Goal: Task Accomplishment & Management: Use online tool/utility

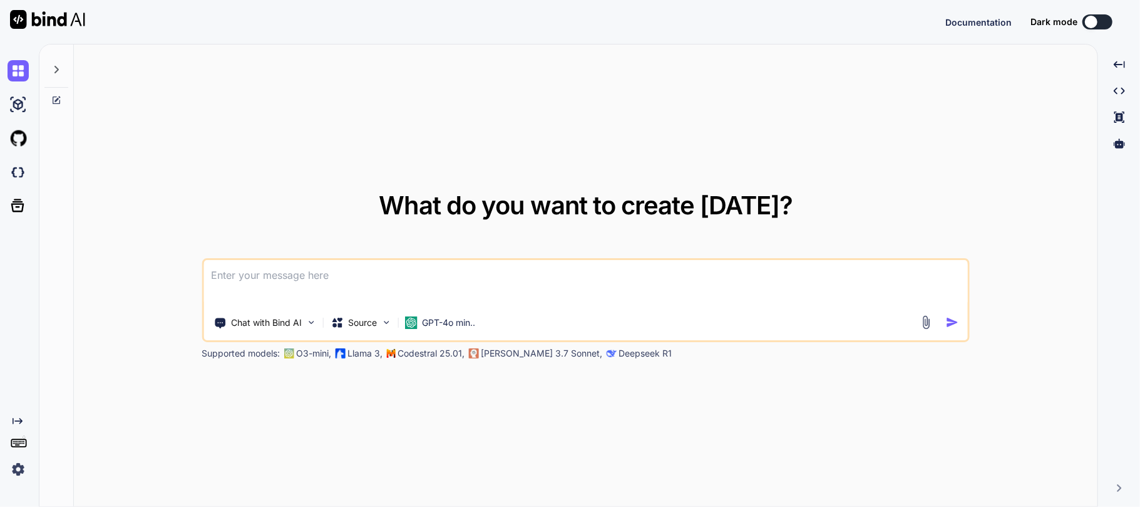
click at [271, 286] on textarea at bounding box center [586, 283] width 764 height 46
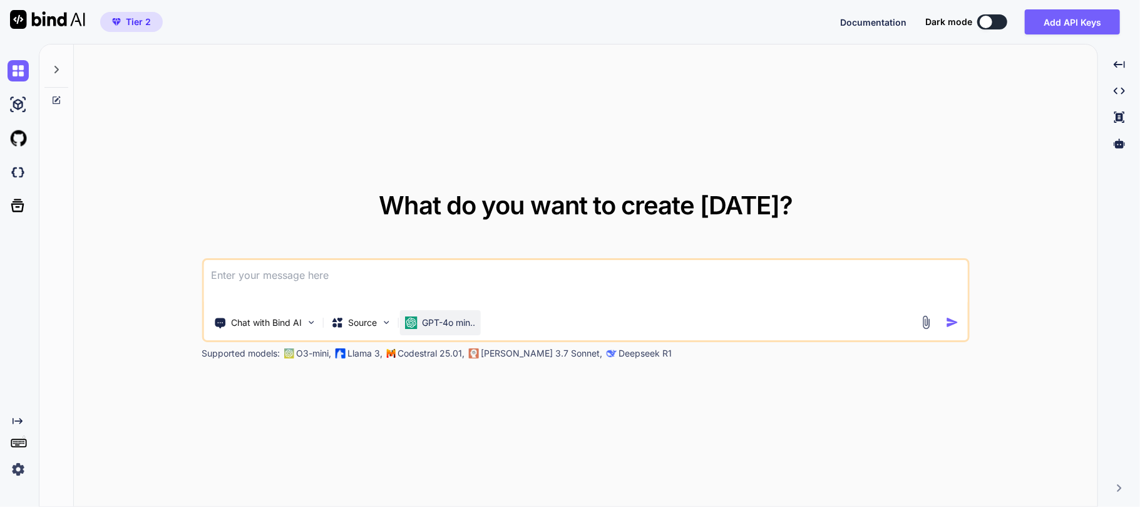
click at [457, 321] on p "GPT-4o min.." at bounding box center [448, 322] width 53 height 13
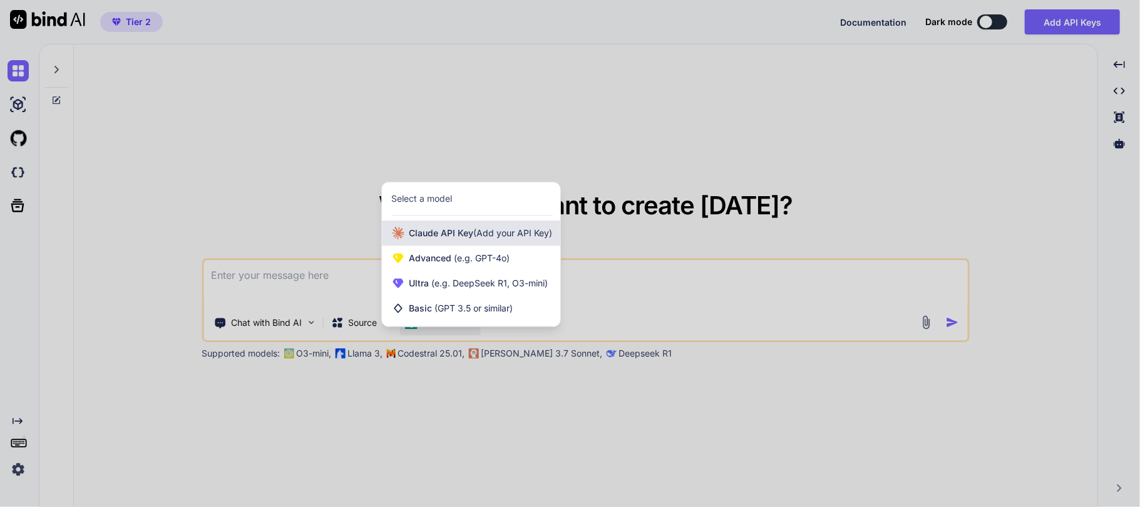
click at [472, 234] on span "[PERSON_NAME] Key (Add your API Key)" at bounding box center [481, 233] width 143 height 13
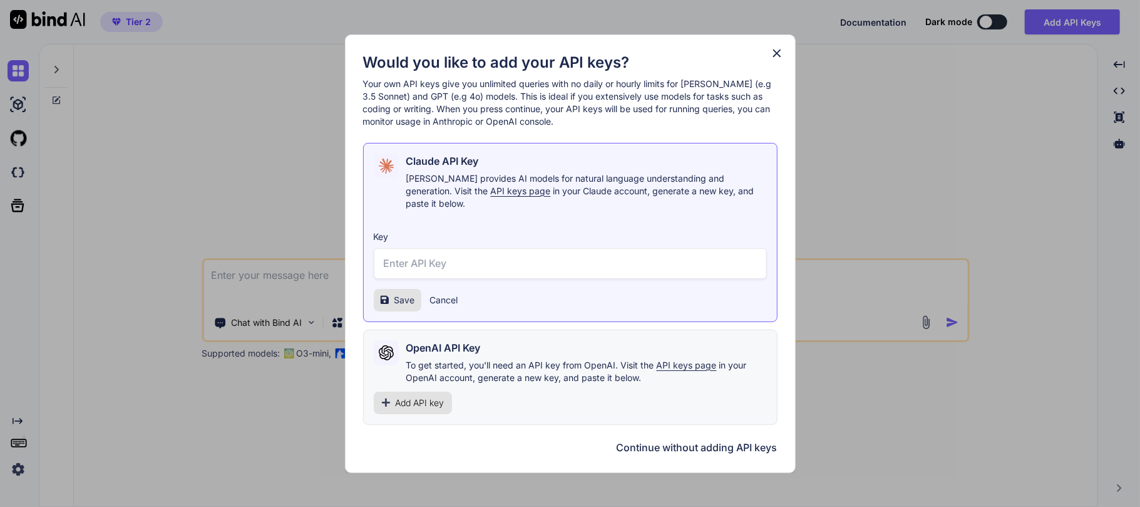
click at [770, 59] on icon at bounding box center [777, 53] width 14 height 14
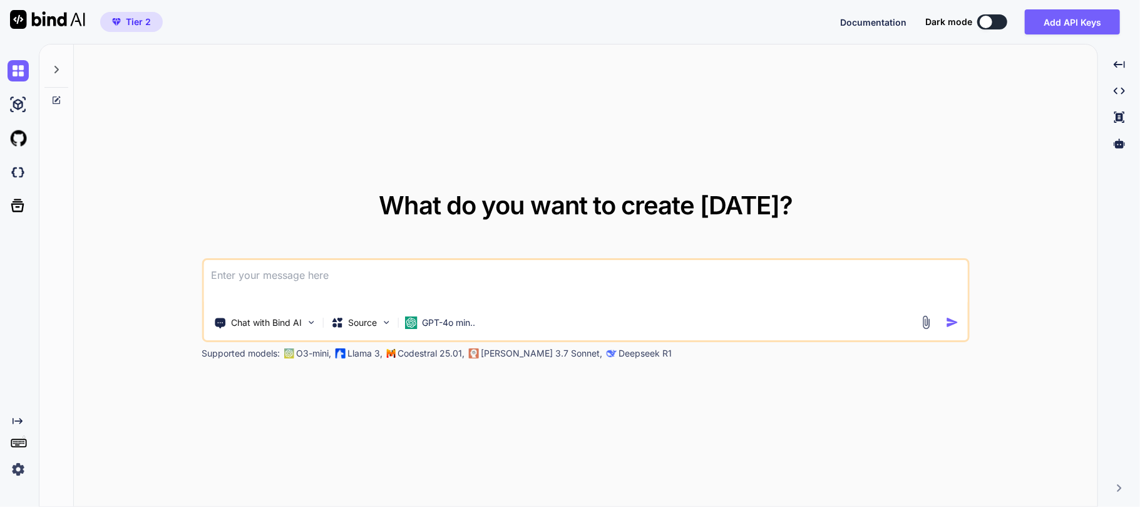
click at [322, 279] on textarea at bounding box center [586, 283] width 764 height 46
click at [452, 337] on div "Chat with Bind AI Source GPT-4o min.." at bounding box center [586, 300] width 768 height 84
click at [452, 329] on div "GPT-4o min.." at bounding box center [440, 322] width 81 height 25
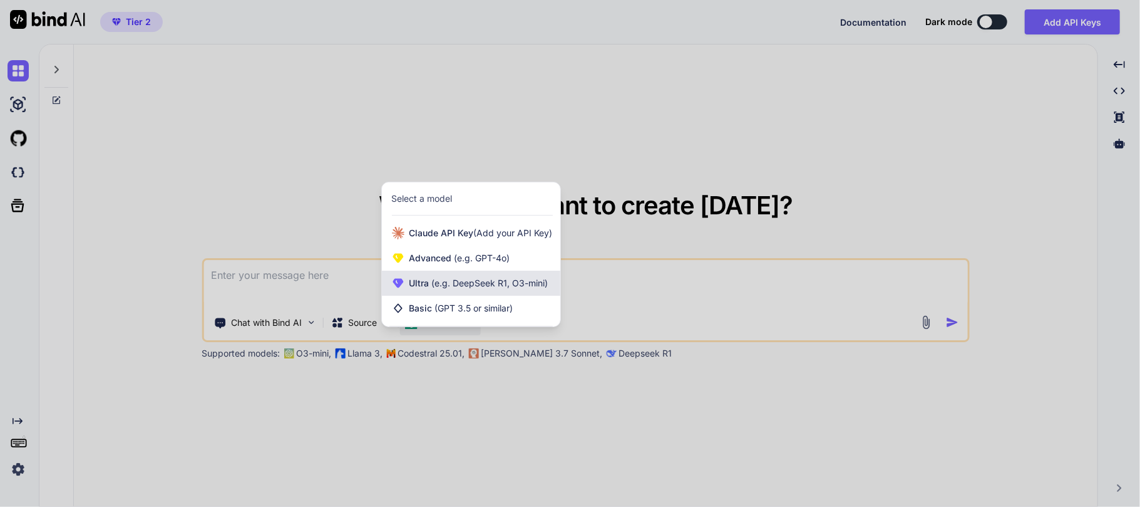
click at [452, 284] on span "(e.g. DeepSeek R1, O3-mini)" at bounding box center [489, 282] width 119 height 11
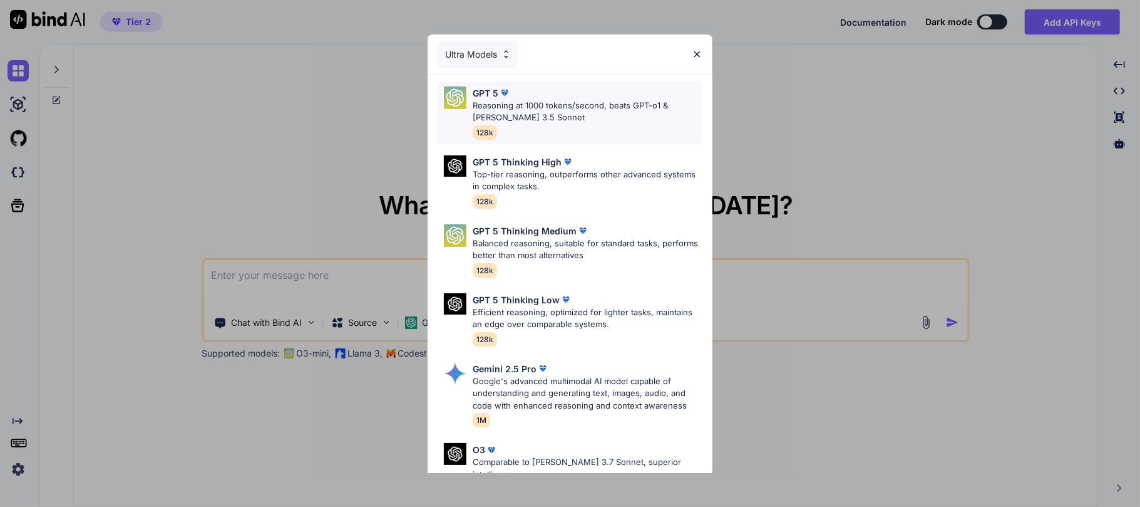
click at [512, 108] on p "Reasoning at 1000 tokens/second, beats GPT-o1 & [PERSON_NAME] 3.5 Sonnet" at bounding box center [588, 112] width 230 height 24
type textarea "x"
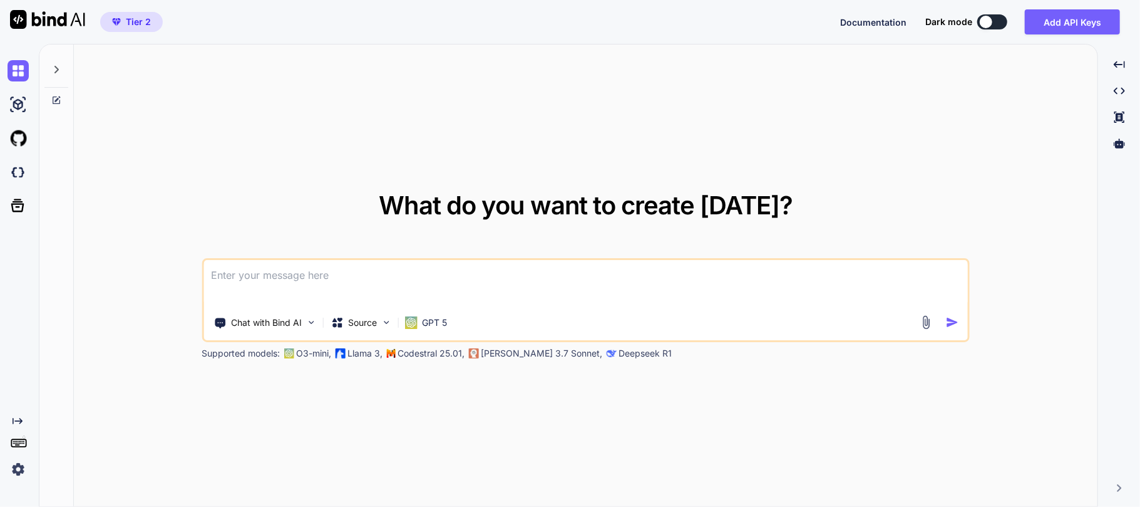
click at [274, 287] on textarea at bounding box center [586, 283] width 764 height 46
click at [386, 284] on textarea at bounding box center [586, 283] width 764 height 46
click at [304, 282] on textarea "I need to provide an certification" at bounding box center [586, 283] width 764 height 46
click at [354, 281] on textarea "I need to provide a certification" at bounding box center [586, 283] width 764 height 46
click at [431, 284] on textarea "I need to provide a certification" at bounding box center [586, 283] width 764 height 46
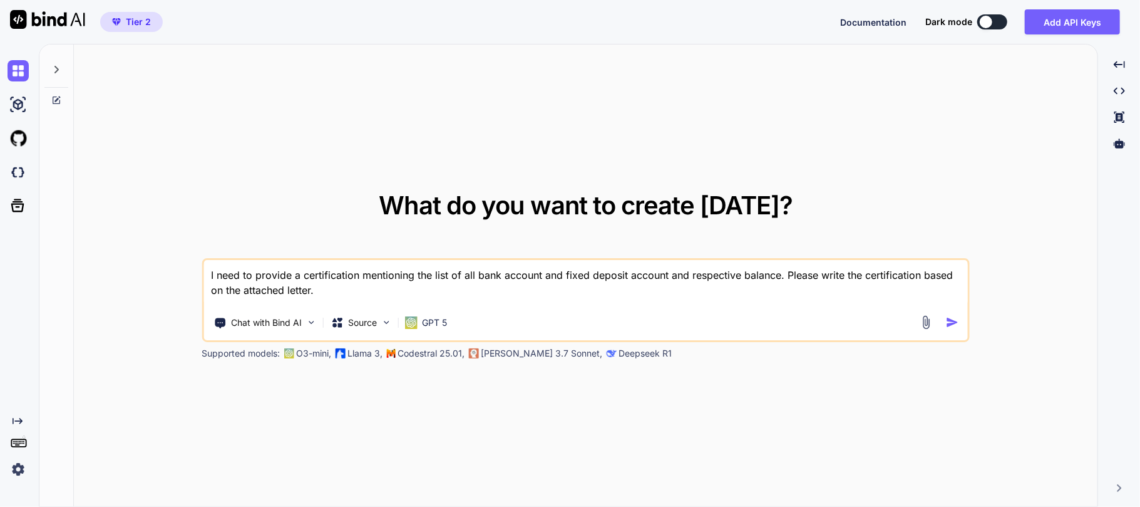
type textarea "I need to provide a certification mentioning the list of all bank account and f…"
click at [923, 319] on img at bounding box center [926, 322] width 14 height 14
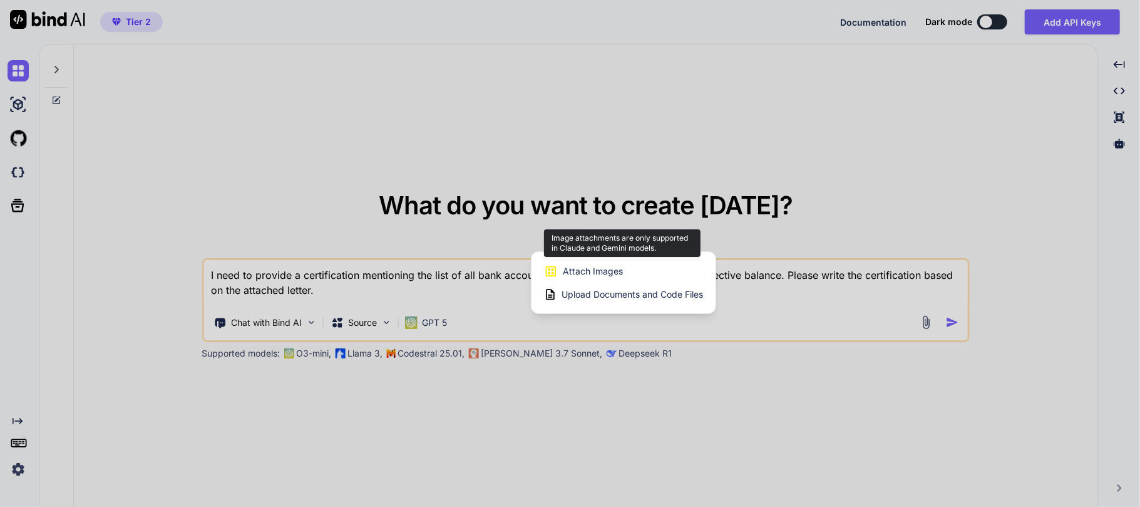
click at [621, 267] on span "Attach Images" at bounding box center [593, 271] width 60 height 13
click at [595, 268] on span "Attach Images" at bounding box center [593, 271] width 60 height 13
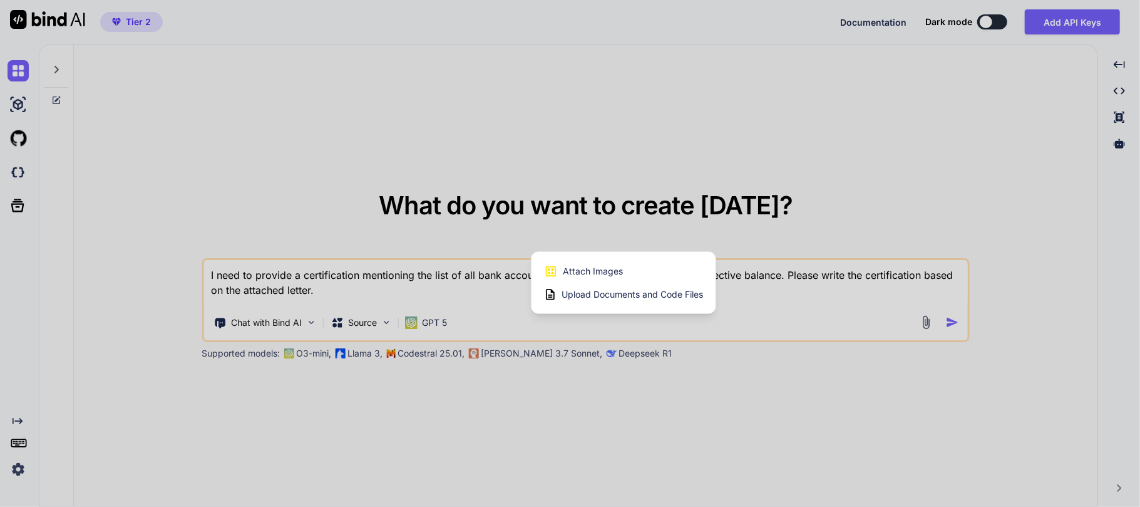
click at [203, 116] on div at bounding box center [570, 253] width 1140 height 507
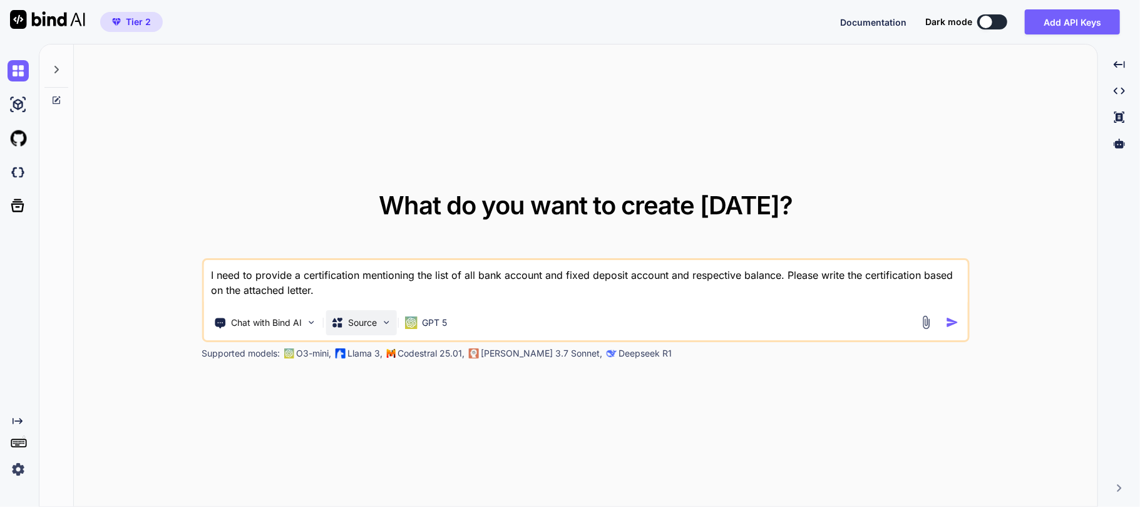
click at [381, 318] on img at bounding box center [386, 322] width 11 height 11
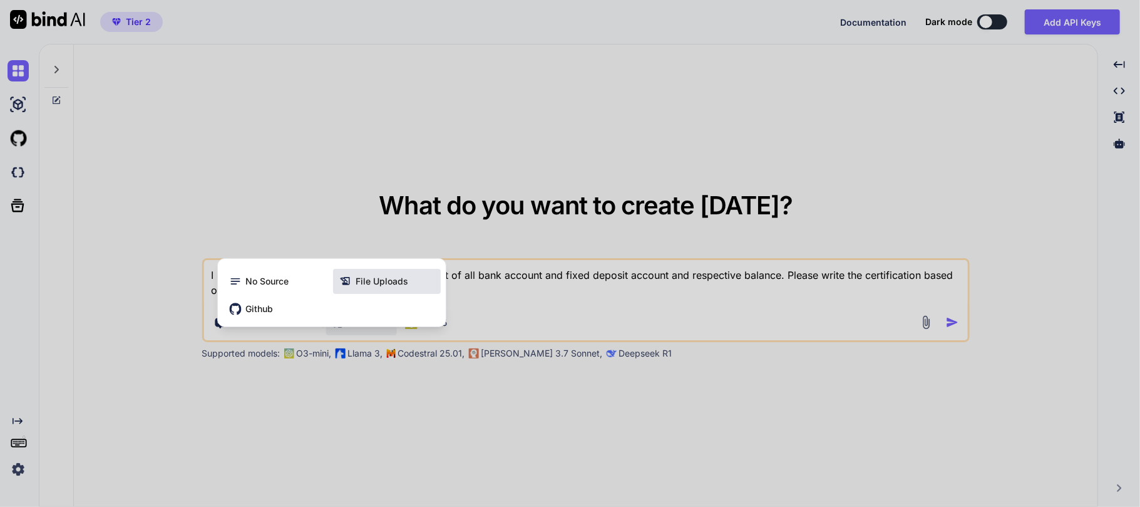
click at [411, 282] on div "File Uploads" at bounding box center [387, 281] width 108 height 25
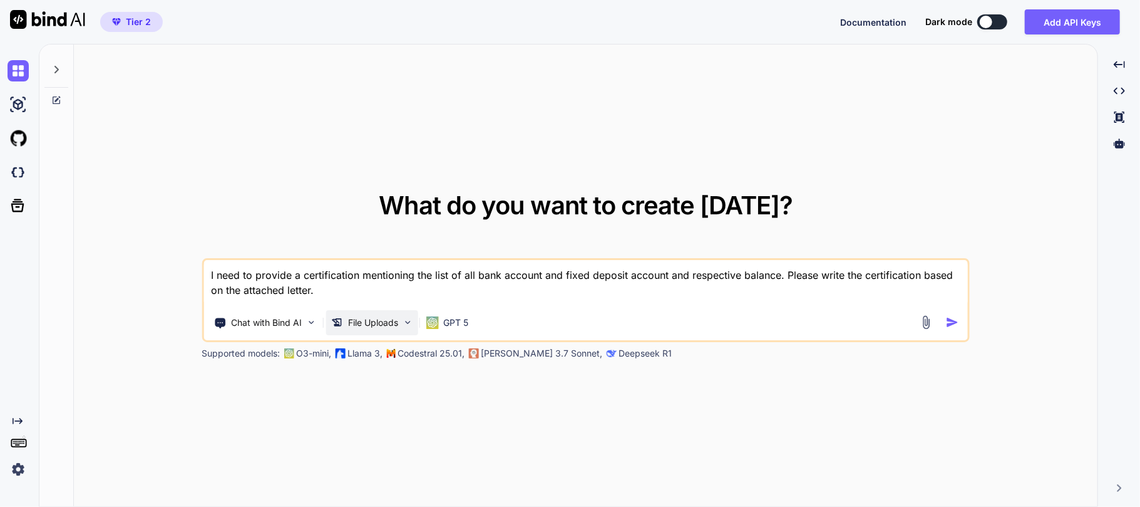
click at [346, 321] on div "File Uploads" at bounding box center [365, 322] width 68 height 13
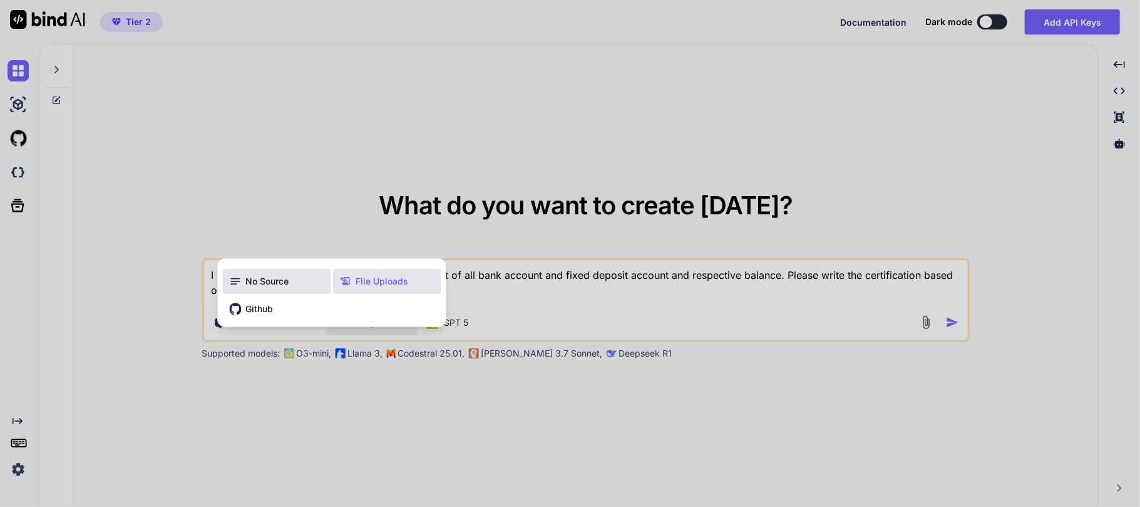
click at [281, 284] on span "No Source" at bounding box center [267, 281] width 43 height 13
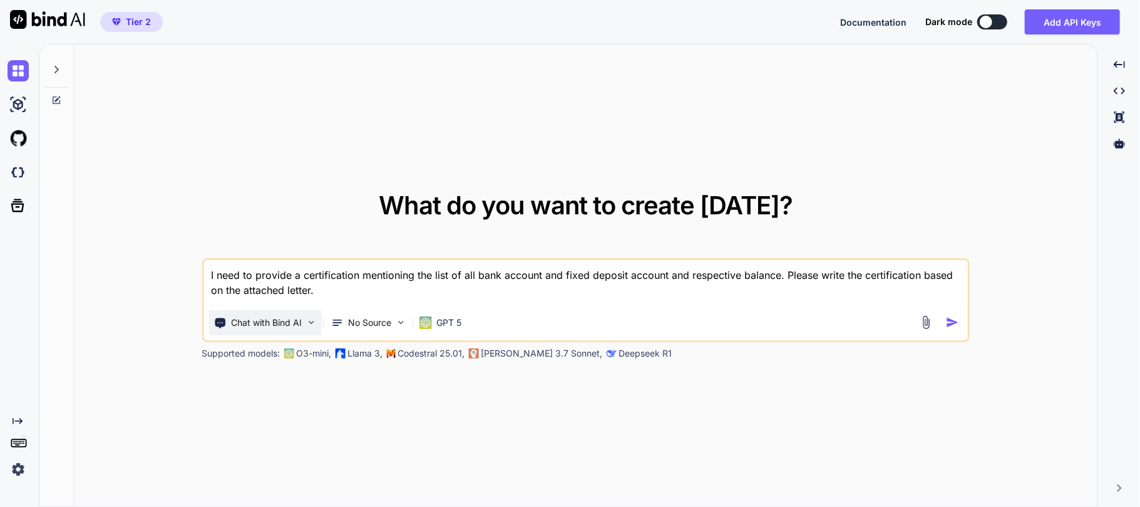
click at [273, 324] on p "Chat with Bind AI" at bounding box center [266, 322] width 71 height 13
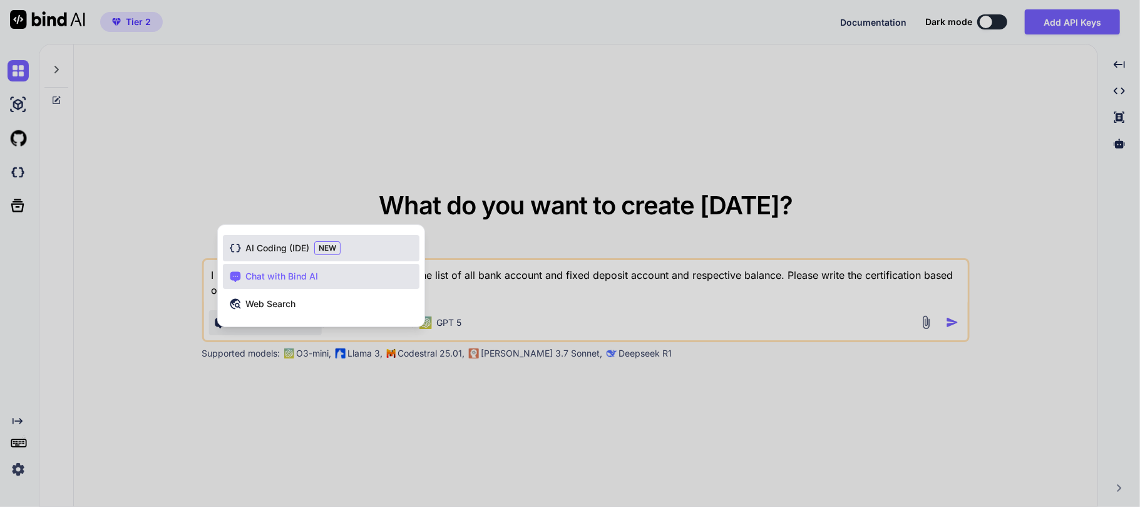
click at [328, 247] on span "NEW" at bounding box center [327, 248] width 26 height 14
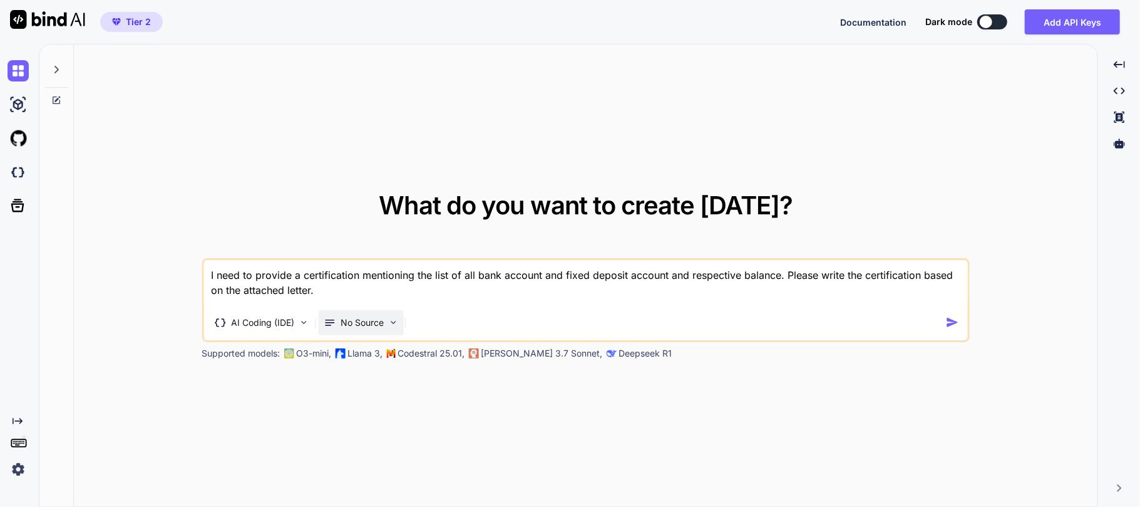
click at [376, 321] on p "No Source" at bounding box center [362, 322] width 43 height 13
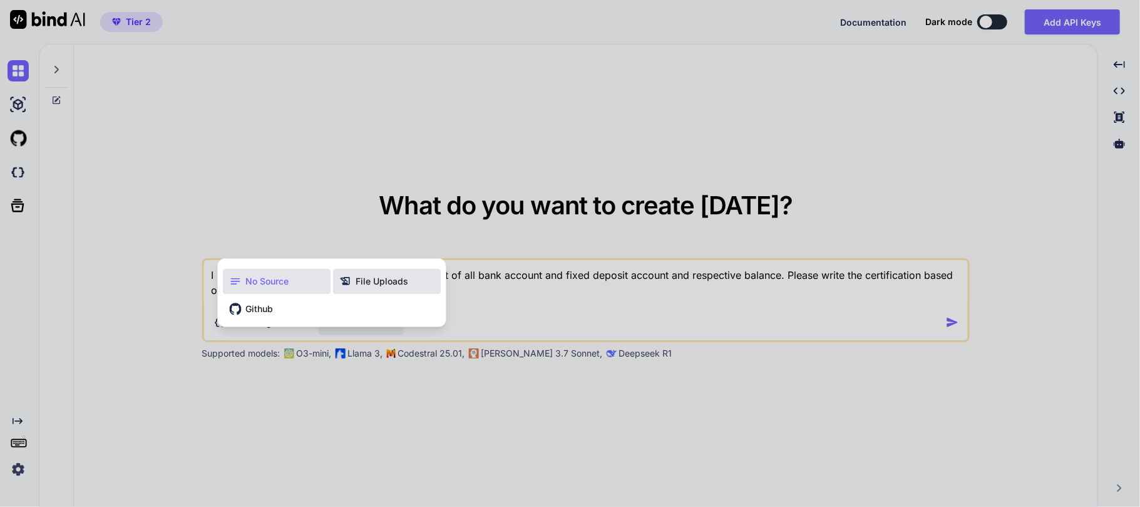
click at [371, 283] on span "File Uploads" at bounding box center [382, 281] width 53 height 13
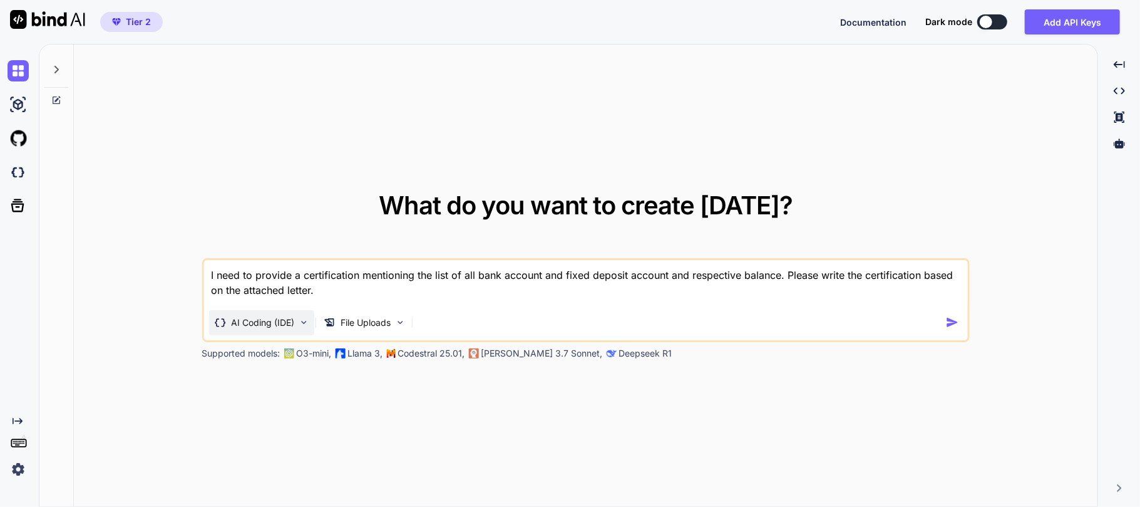
click at [299, 329] on div "AI Coding (IDE)" at bounding box center [261, 322] width 105 height 25
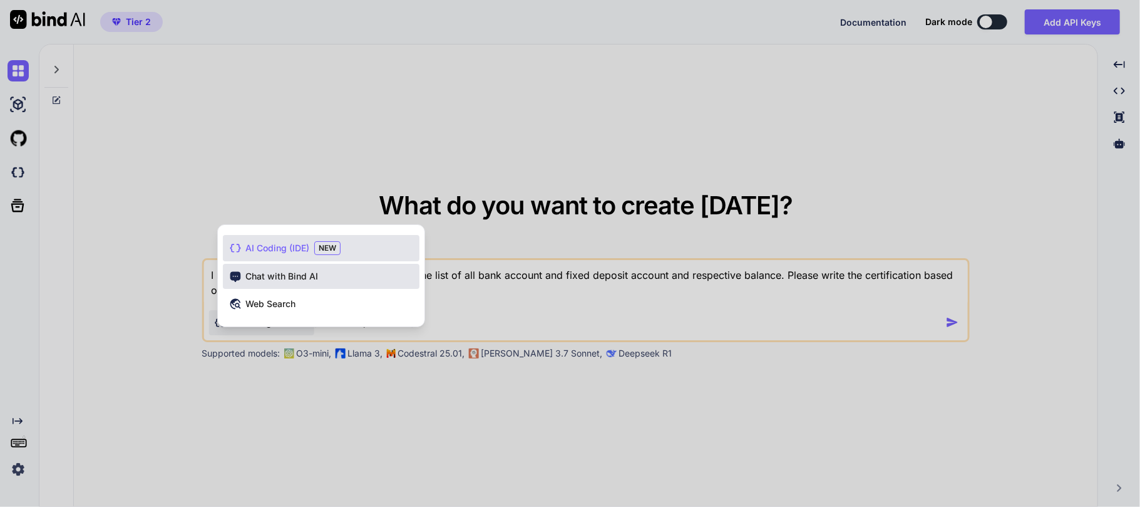
click at [298, 276] on span "Chat with Bind AI" at bounding box center [282, 276] width 73 height 13
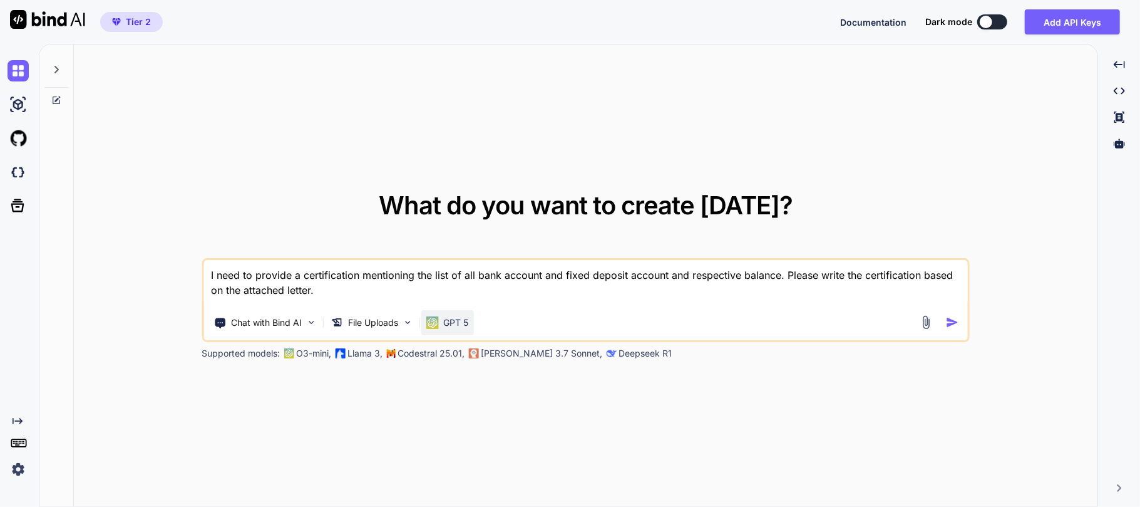
click at [438, 328] on img at bounding box center [432, 322] width 13 height 13
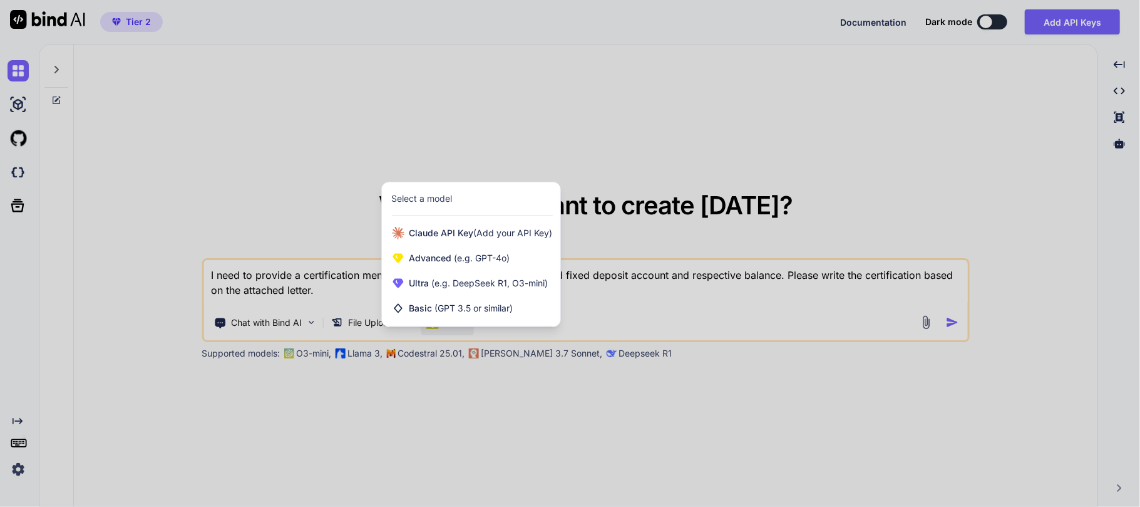
click at [767, 491] on div at bounding box center [570, 253] width 1140 height 507
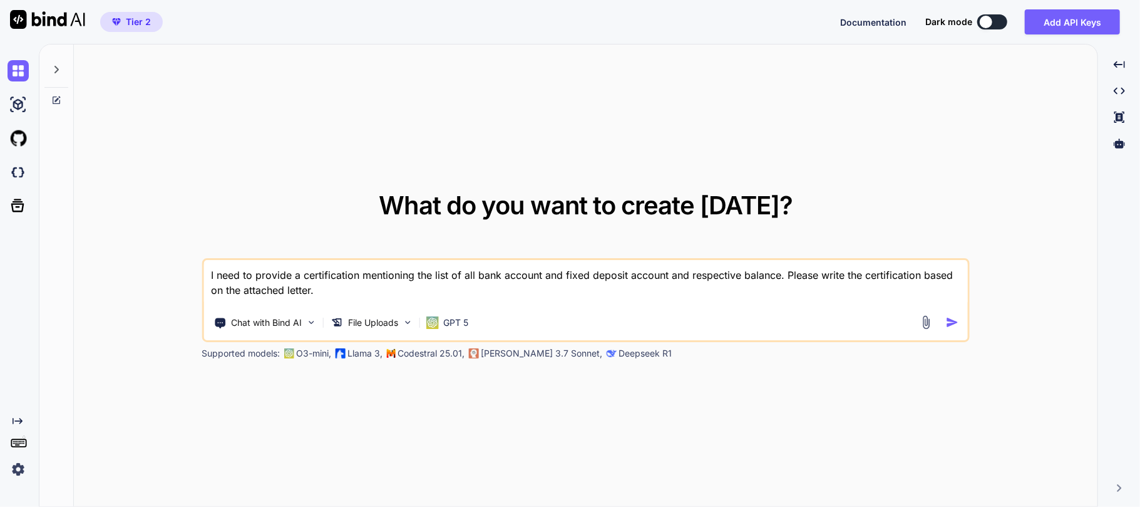
click at [333, 294] on textarea "I need to provide a certification mentioning the list of all bank account and f…" at bounding box center [586, 283] width 764 height 46
click at [928, 324] on img at bounding box center [926, 322] width 14 height 14
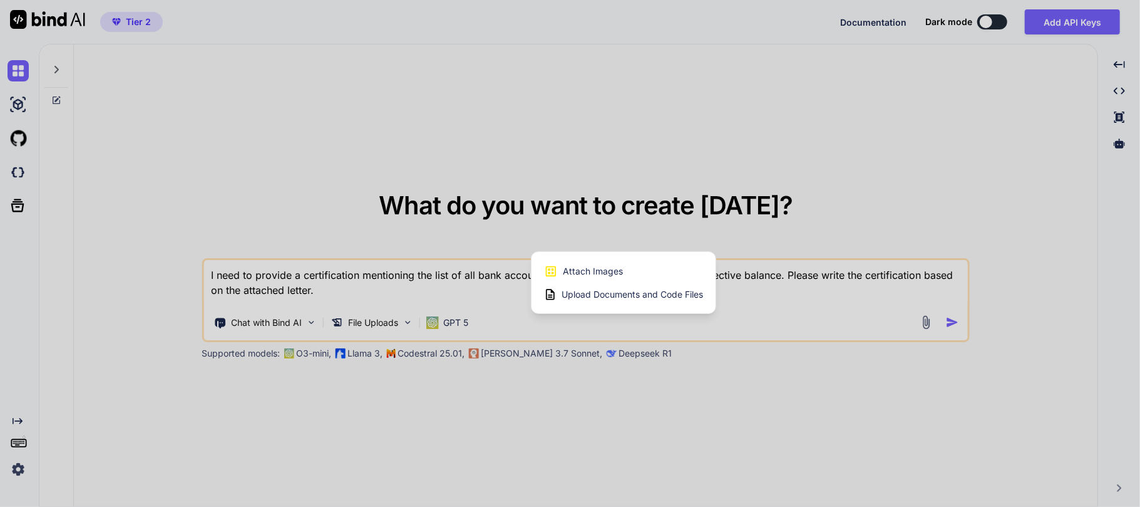
click at [855, 218] on div at bounding box center [570, 253] width 1140 height 507
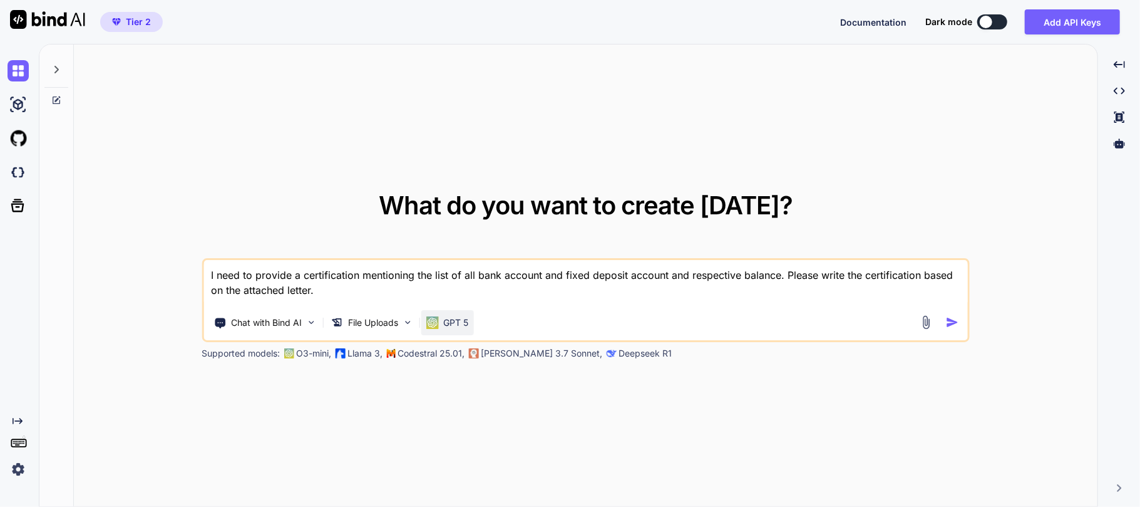
click at [435, 316] on div "GPT 5" at bounding box center [447, 322] width 53 height 25
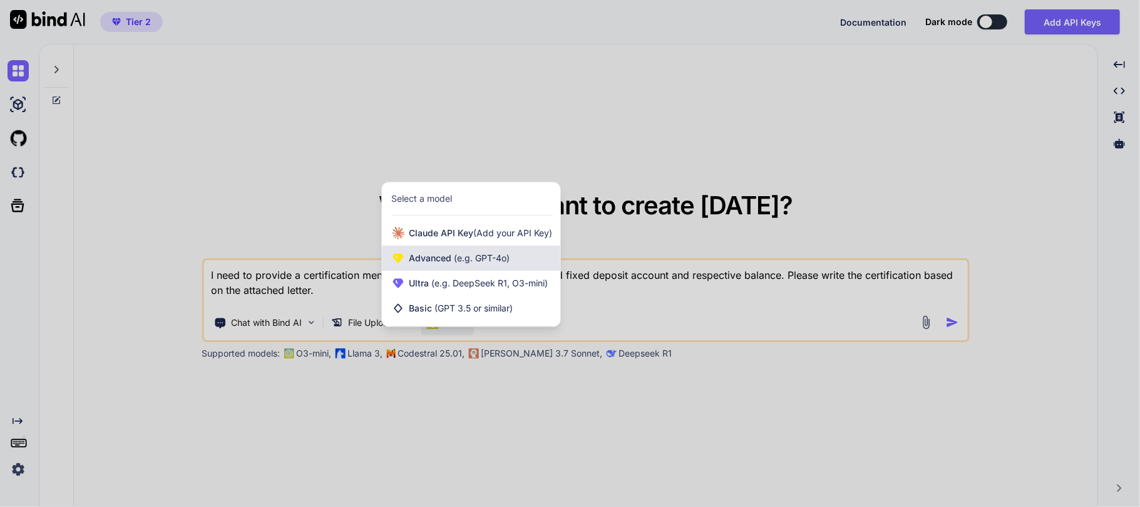
click at [472, 256] on span "(e.g. GPT-4o)" at bounding box center [481, 257] width 58 height 11
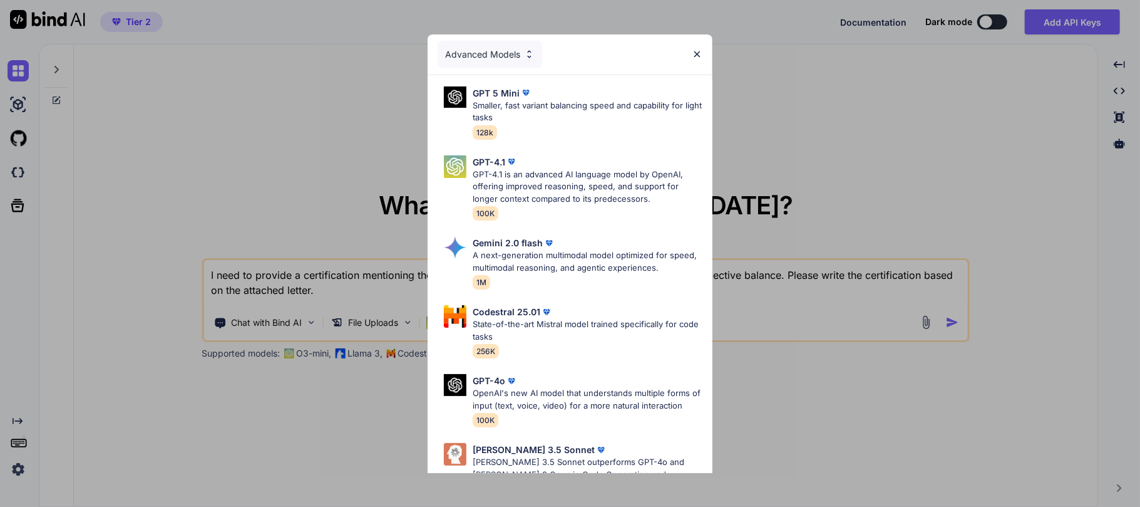
click at [497, 46] on div "Advanced Models" at bounding box center [490, 55] width 105 height 28
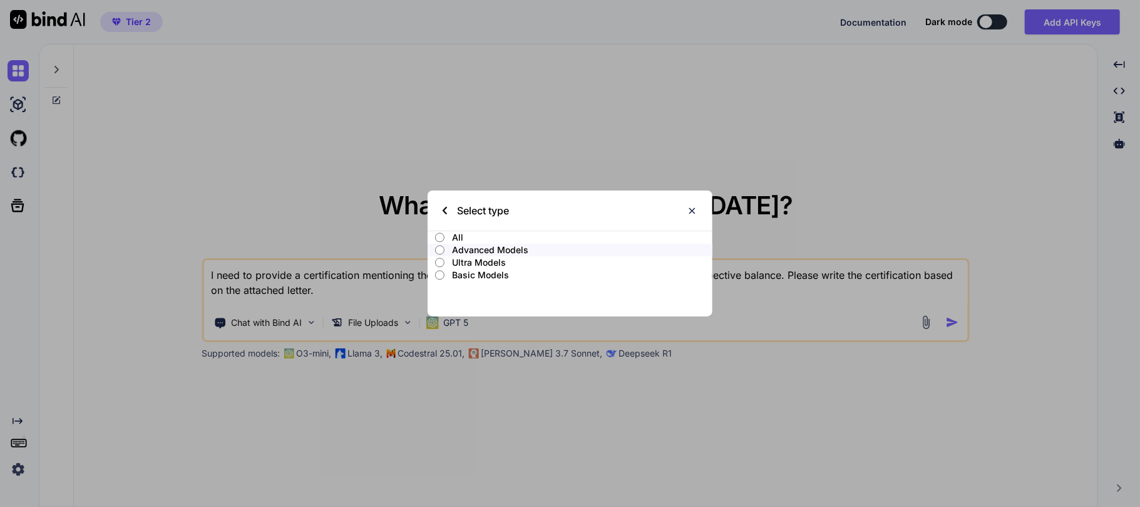
click at [481, 261] on p "Ultra Models" at bounding box center [582, 262] width 261 height 13
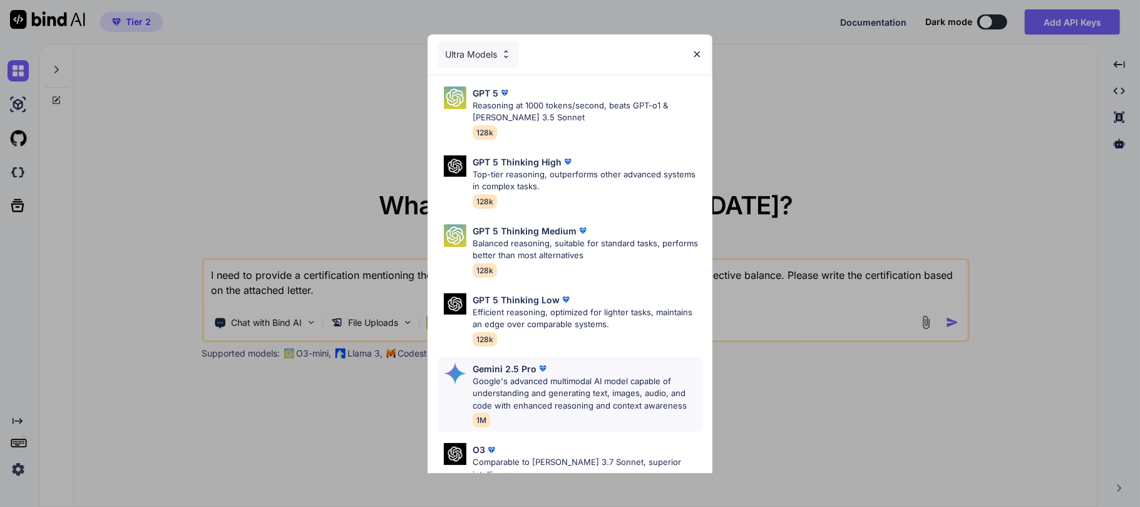
click at [559, 379] on p "Google's advanced multimodal AI model capable of understanding and generating t…" at bounding box center [588, 393] width 230 height 37
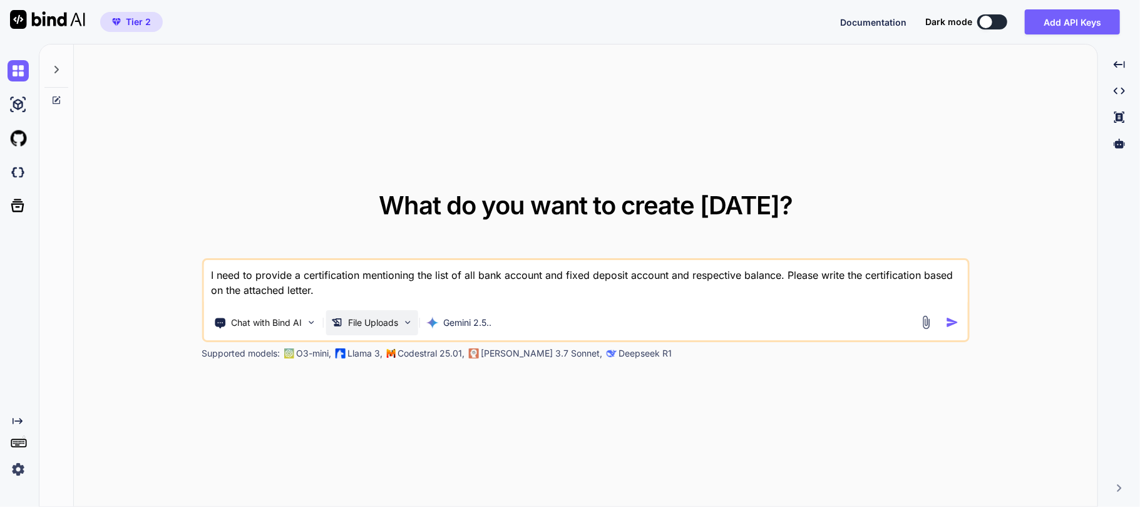
click at [389, 321] on p "File Uploads" at bounding box center [373, 322] width 50 height 13
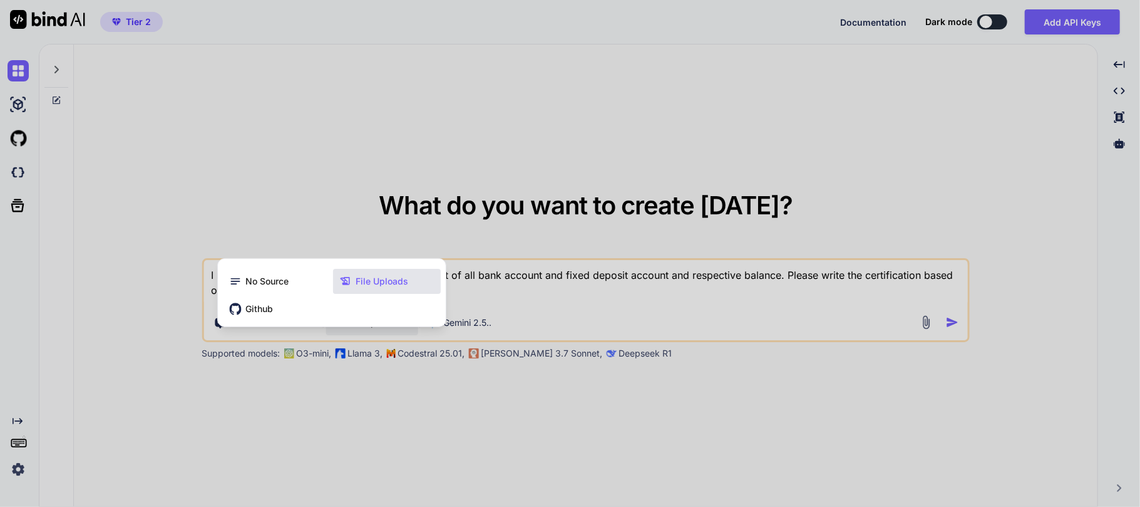
click at [404, 381] on div at bounding box center [570, 253] width 1140 height 507
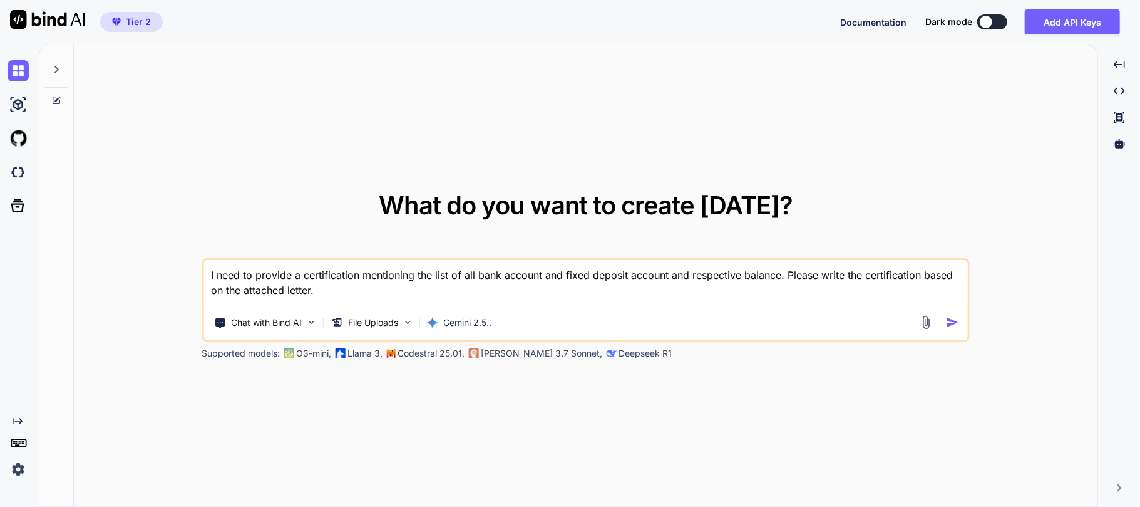
click at [928, 327] on img at bounding box center [926, 322] width 14 height 14
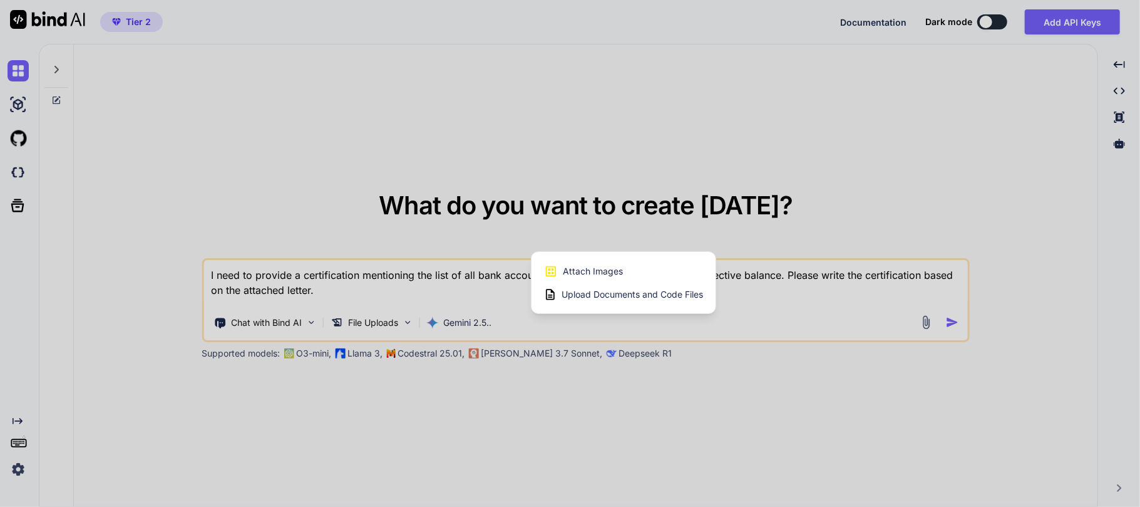
click at [592, 271] on span "Attach Images" at bounding box center [593, 271] width 60 height 13
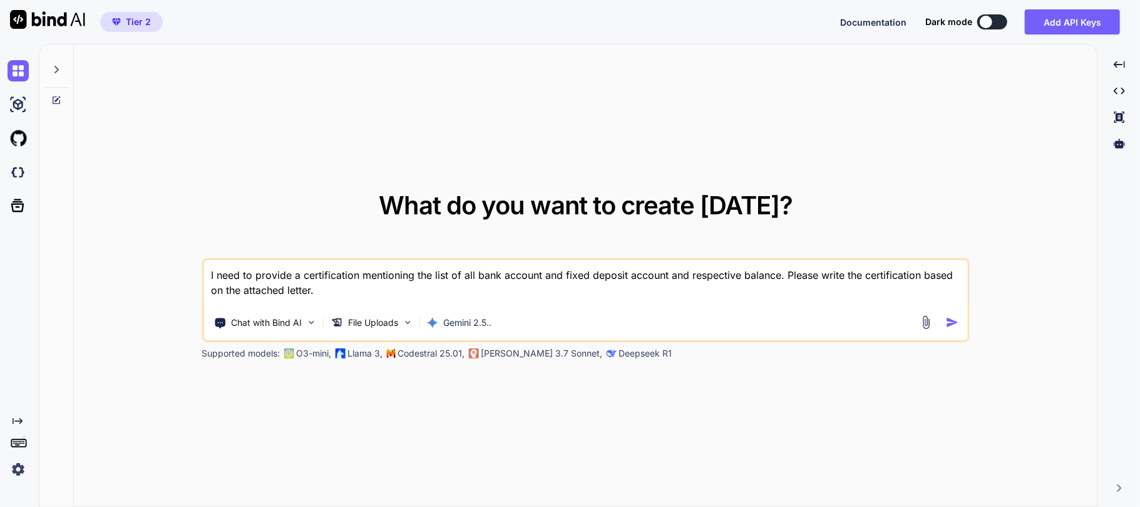
type input "C:\fakepath\IMG_20250831_142226.jpg"
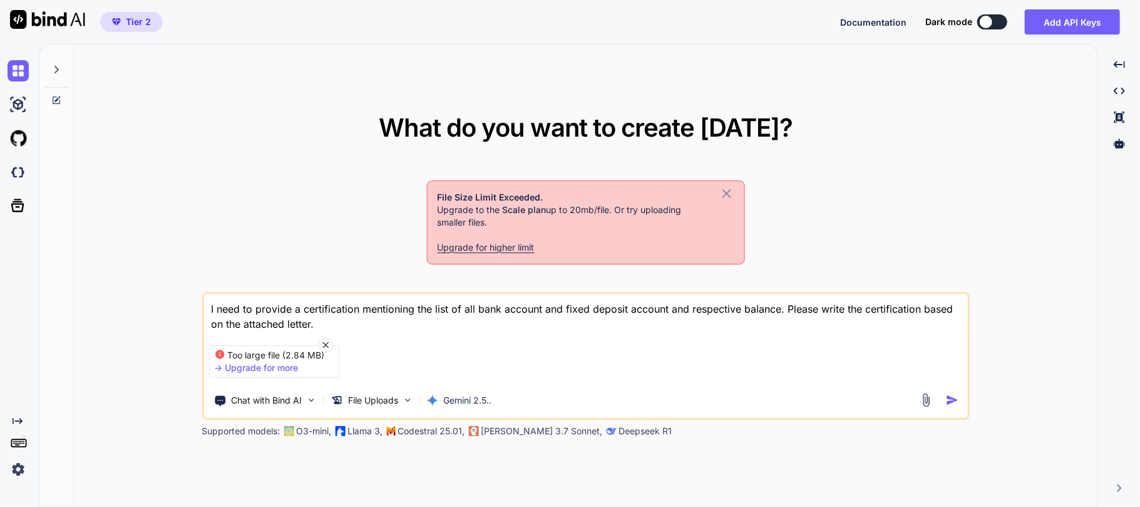
click at [733, 194] on icon at bounding box center [727, 193] width 15 height 15
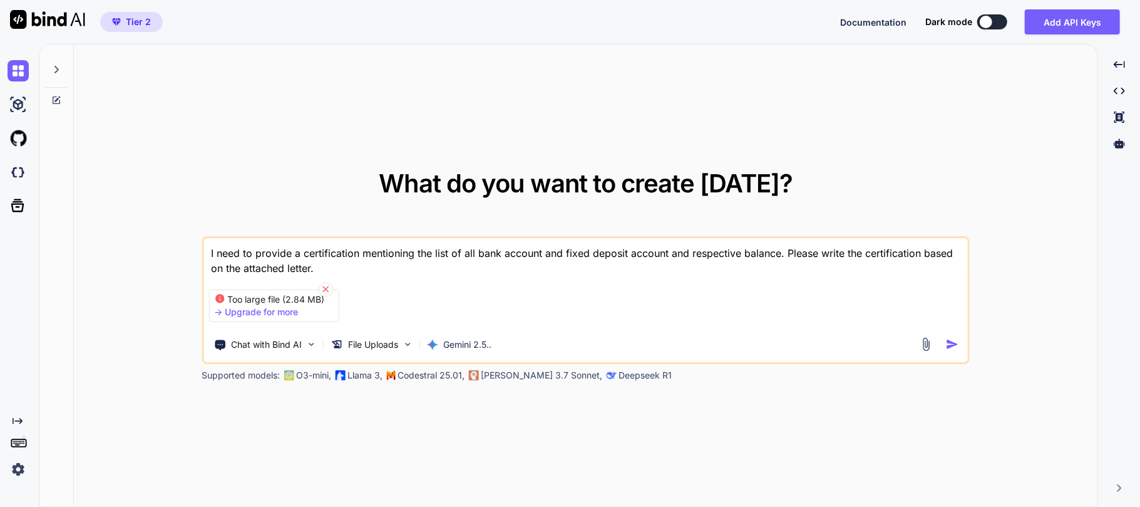
click at [329, 289] on icon at bounding box center [326, 289] width 11 height 11
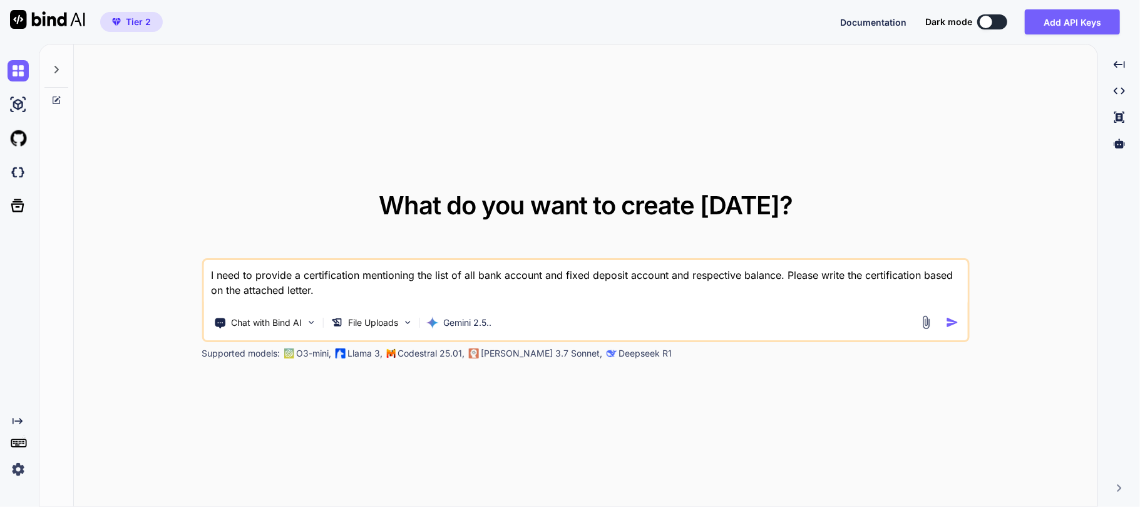
click at [414, 291] on textarea "I need to provide a certification mentioning the list of all bank account and f…" at bounding box center [586, 283] width 764 height 46
click at [453, 319] on p "Gemini 2.5.." at bounding box center [467, 322] width 48 height 13
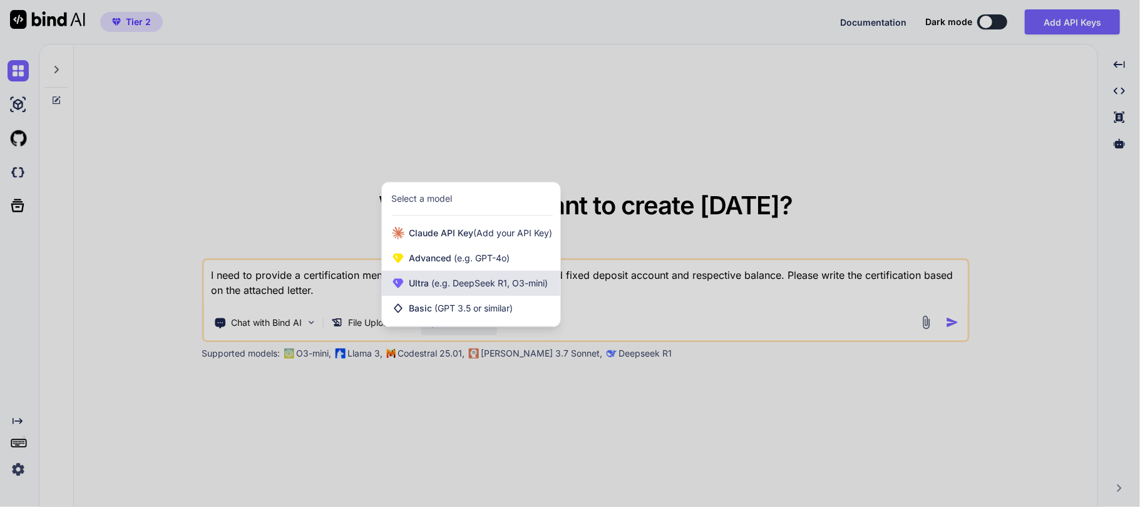
click at [463, 277] on span "Ultra (e.g. DeepSeek R1, O3-mini)" at bounding box center [479, 283] width 139 height 13
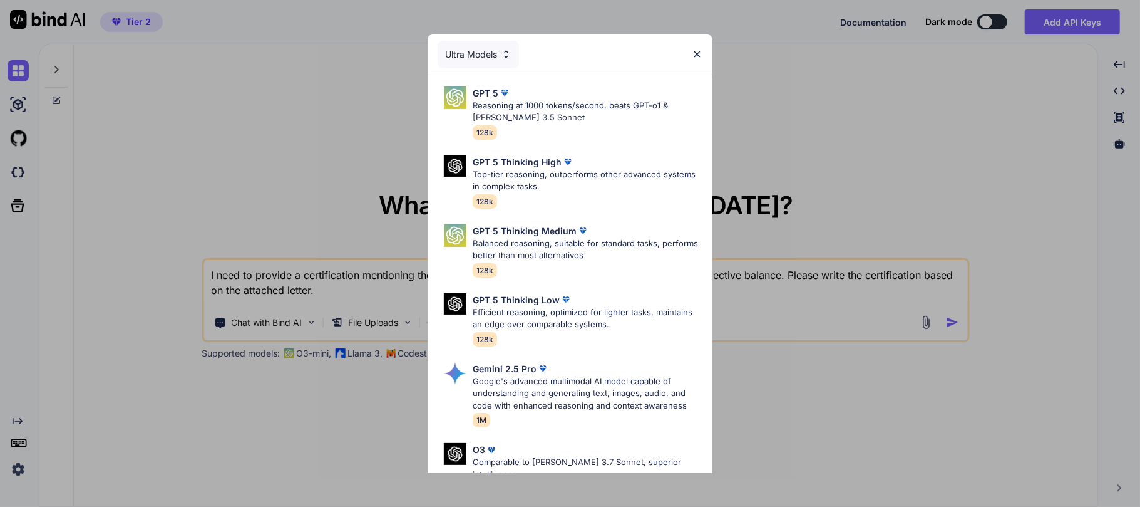
click at [1006, 200] on div "Ultra Models GPT 5 Reasoning at 1000 tokens/second, beats GPT-o1 & [PERSON_NAME…" at bounding box center [570, 253] width 1140 height 507
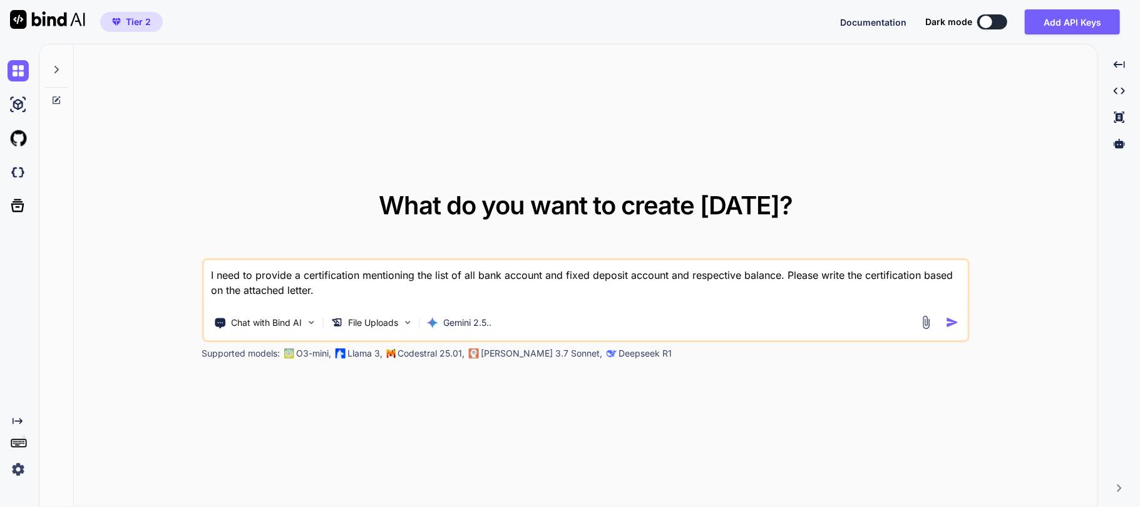
click at [922, 324] on img at bounding box center [926, 322] width 14 height 14
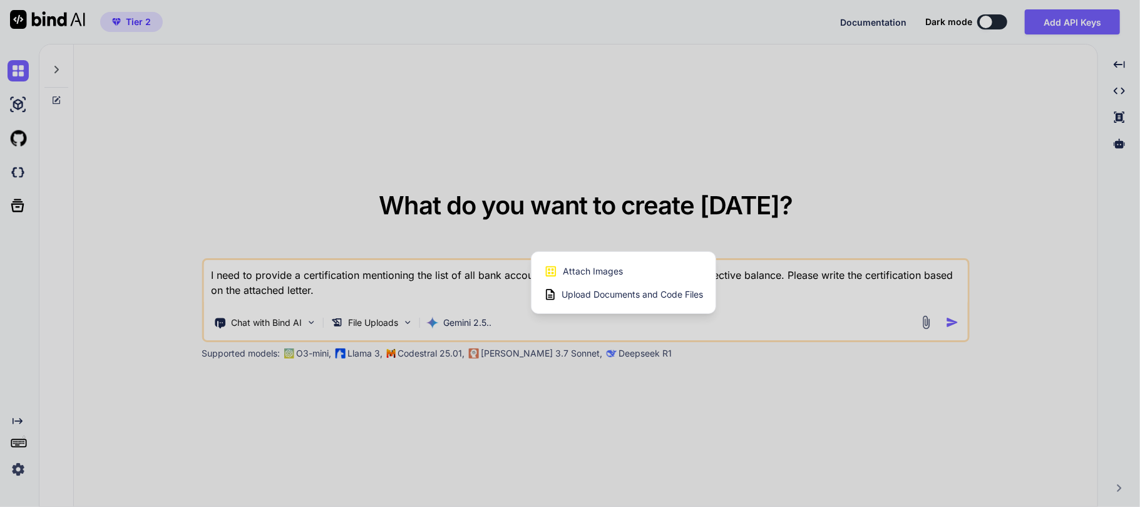
click at [590, 264] on div "Attach Images Image attachments are only supported in Claude and Gemini models." at bounding box center [623, 271] width 159 height 24
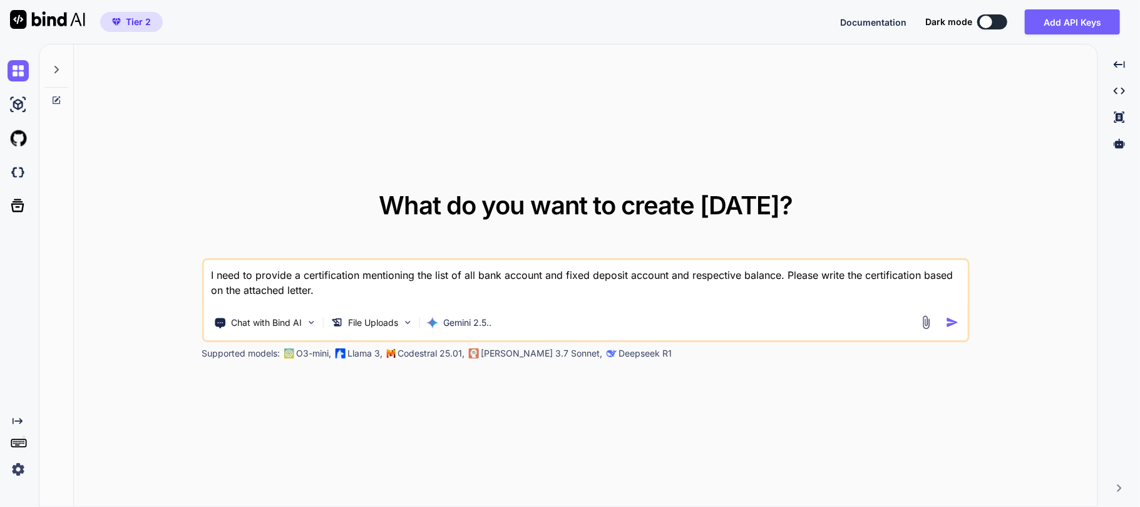
type input "C:\fakepath\6170266329899189373.jpg"
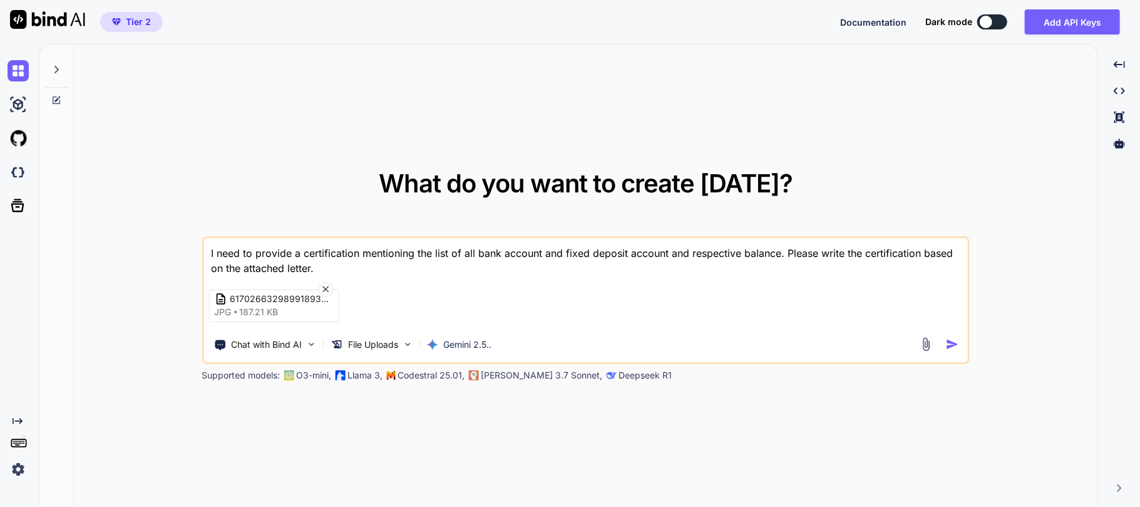
click at [953, 339] on img "button" at bounding box center [952, 344] width 13 height 13
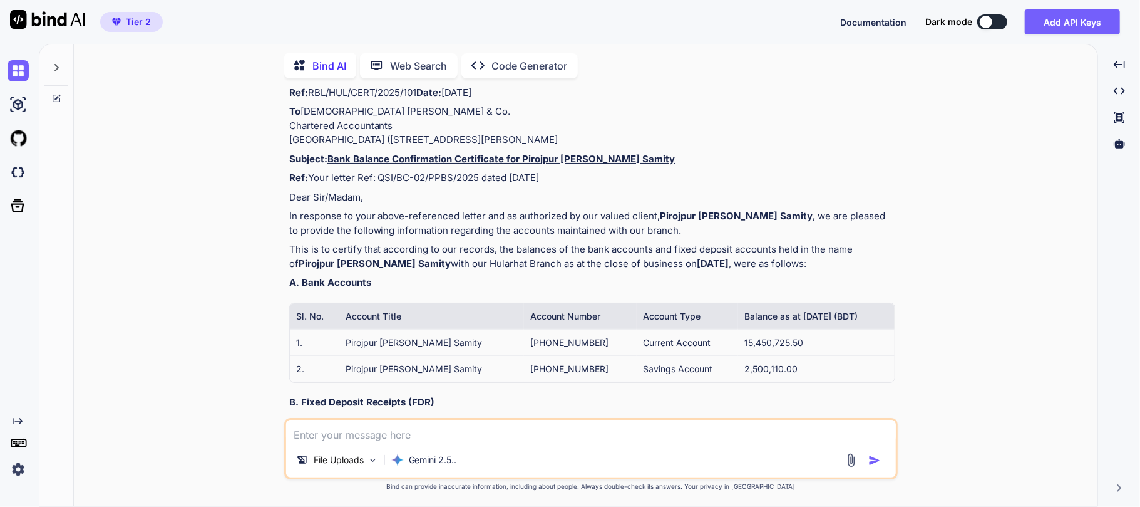
scroll to position [58, 0]
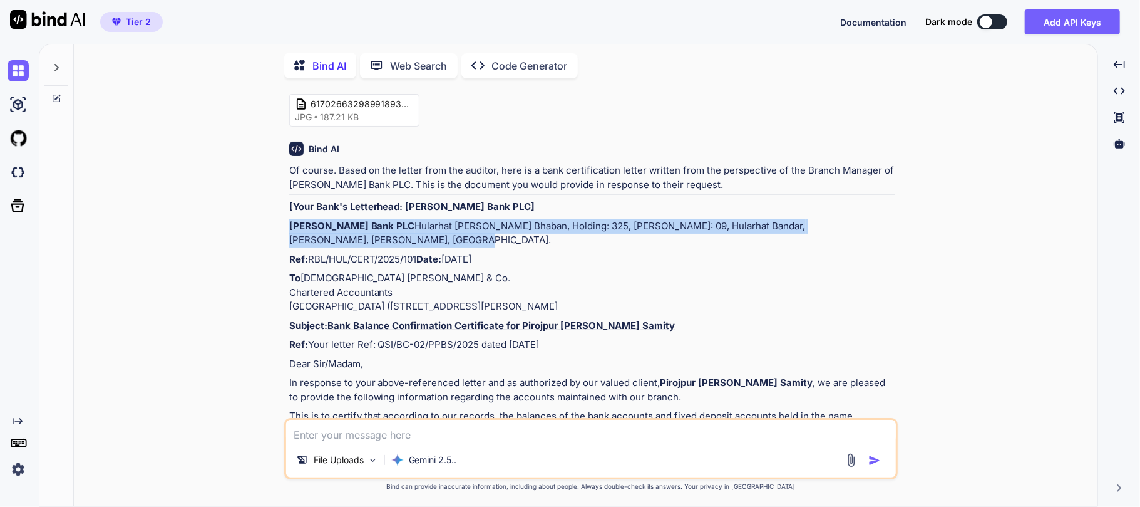
drag, startPoint x: 289, startPoint y: 227, endPoint x: 491, endPoint y: 272, distance: 206.6
click at [491, 247] on p "[PERSON_NAME] Bank PLC Hularhat [PERSON_NAME] Bhaban, Holding: 325, [PERSON_NAM…" at bounding box center [592, 233] width 606 height 28
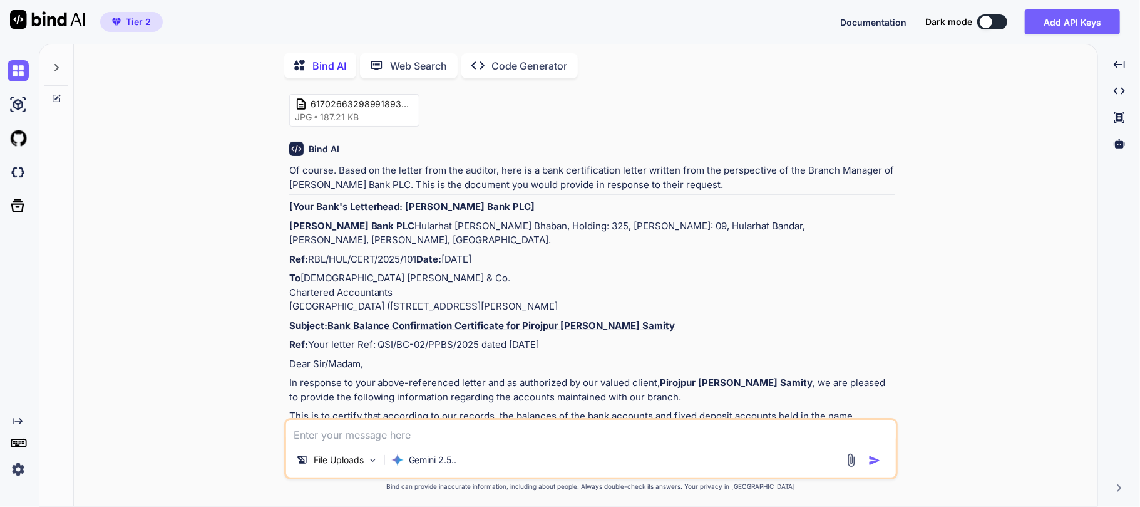
click at [462, 277] on div "Of course. Based on the letter from the auditor, here is a bank certification l…" at bounding box center [592, 514] width 606 height 703
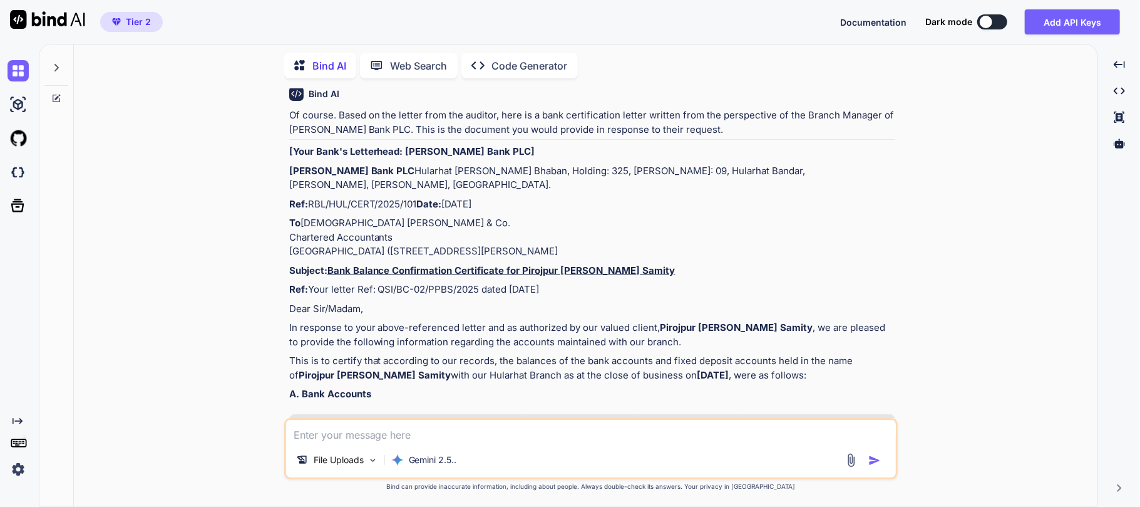
scroll to position [141, 0]
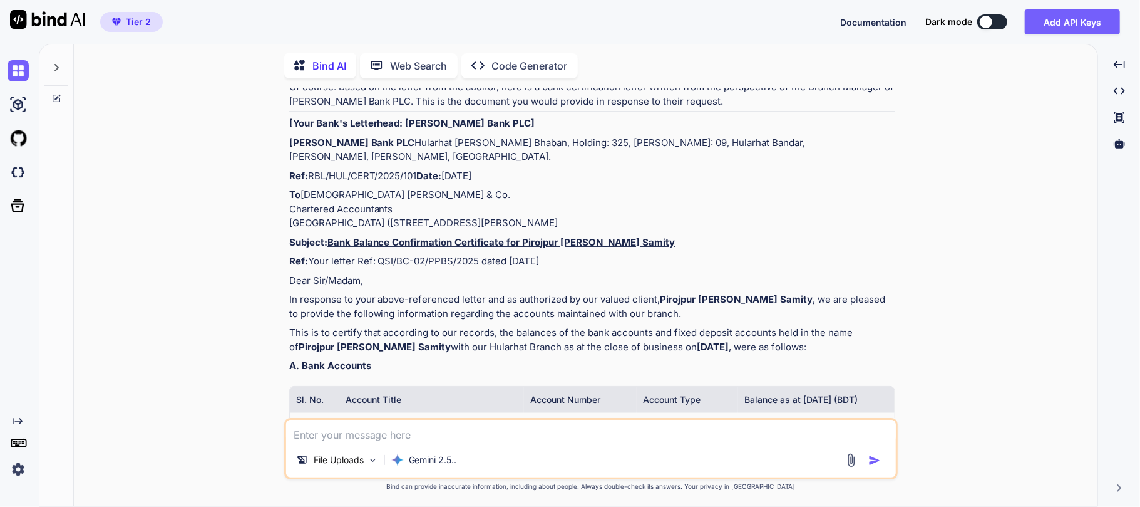
drag, startPoint x: 291, startPoint y: 203, endPoint x: 437, endPoint y: 195, distance: 145.5
click at [437, 195] on div "Of course. Based on the letter from the auditor, here is a bank certification l…" at bounding box center [592, 431] width 606 height 703
copy p "Ref: RBL/HUL/CERT/2025/101"
drag, startPoint x: 389, startPoint y: 212, endPoint x: 291, endPoint y: 219, distance: 98.6
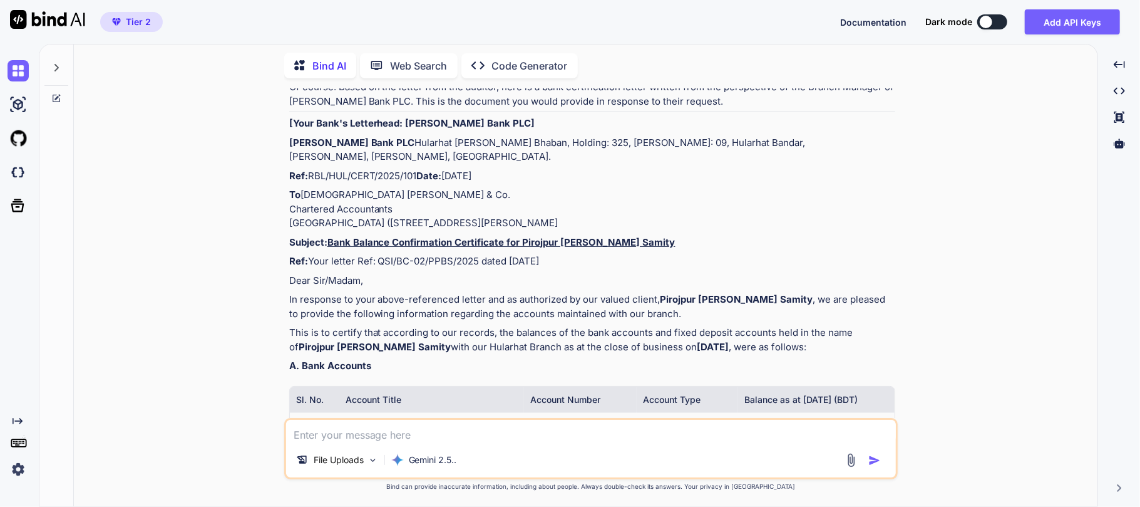
click at [291, 184] on p "Ref: RBL/HUL/CERT/2025/101 Date: [DATE]" at bounding box center [592, 176] width 606 height 14
copy p "Date: [DATE]"
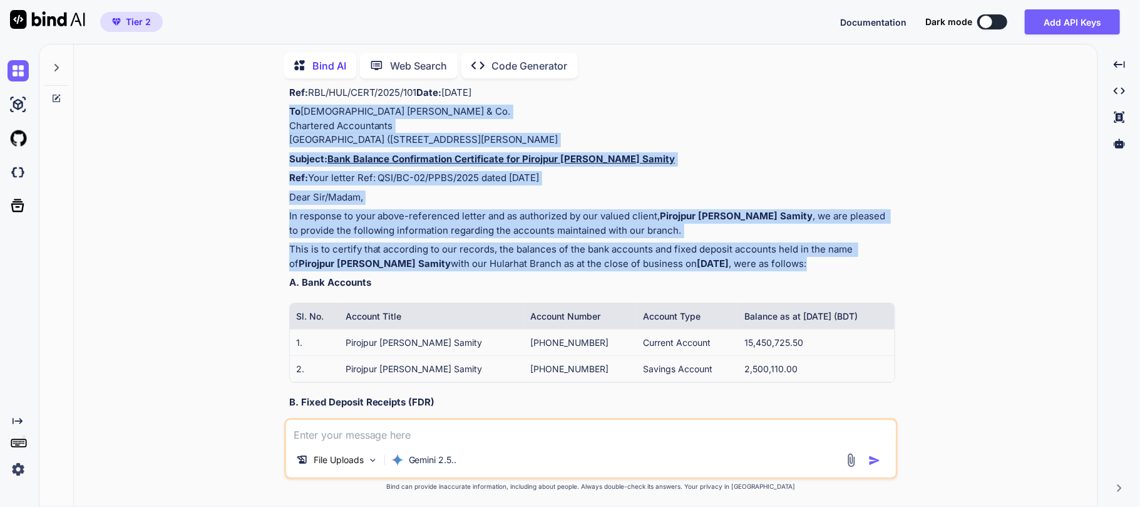
drag, startPoint x: 291, startPoint y: 153, endPoint x: 812, endPoint y: 354, distance: 558.7
click at [812, 354] on div "Of course. Based on the letter from the auditor, here is a bank certification l…" at bounding box center [592, 348] width 606 height 703
copy div "To [DEMOGRAPHIC_DATA] [PERSON_NAME] & Co. Chartered Accountants [GEOGRAPHIC_DAT…"
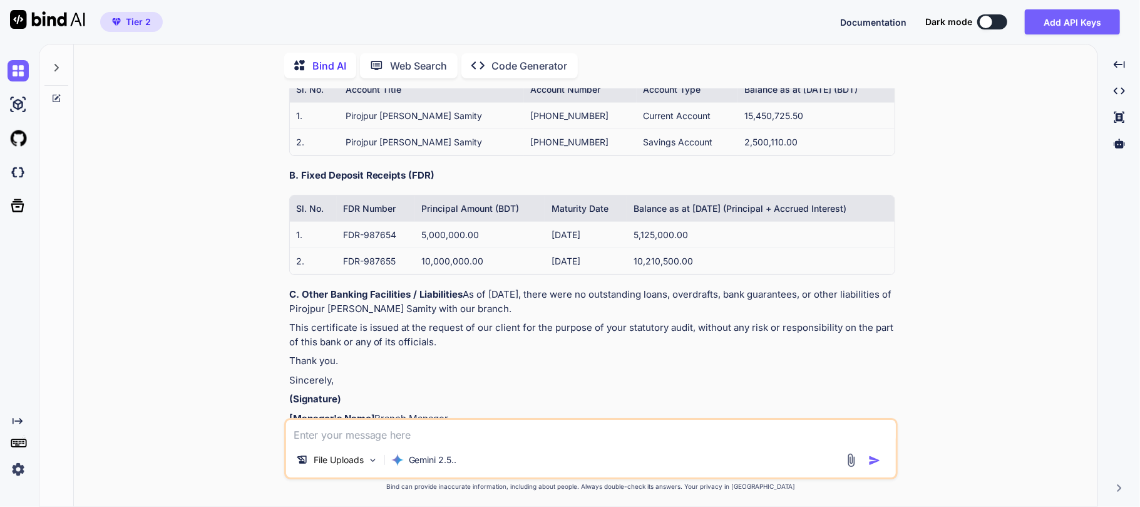
scroll to position [475, 0]
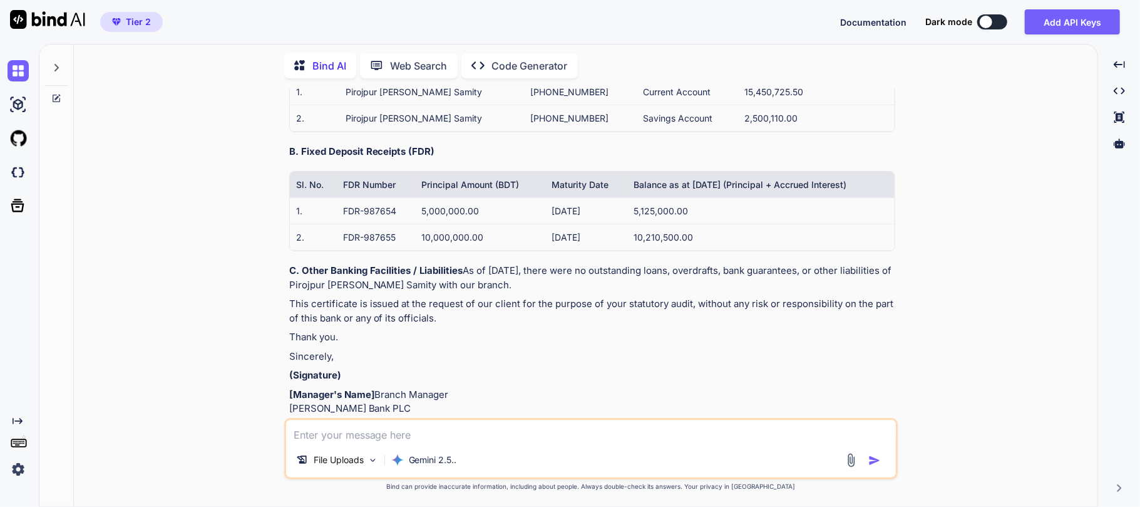
drag, startPoint x: 371, startPoint y: 116, endPoint x: 281, endPoint y: 115, distance: 90.8
click at [281, 115] on div "You I need to provide a certification mentioning the list of all bank account a…" at bounding box center [591, 297] width 1014 height 418
copy strong "A. Bank Accounts"
drag, startPoint x: 442, startPoint y: 234, endPoint x: 286, endPoint y: 232, distance: 156.0
click at [287, 232] on div "You I need to provide a certification mentioning the list of all bank account a…" at bounding box center [592, 252] width 611 height 329
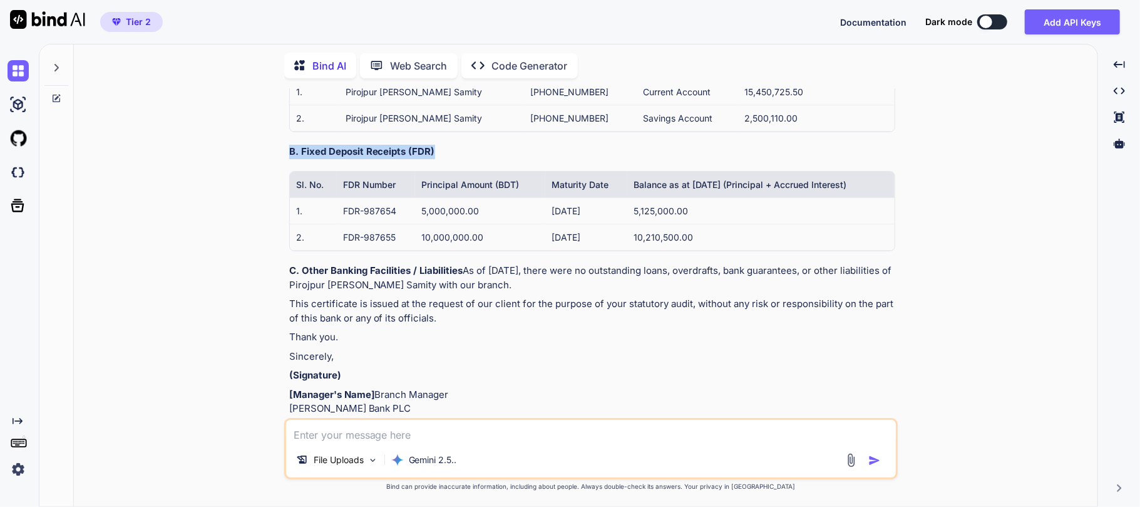
copy strong "B. Fixed Deposit Receipts (FDR)"
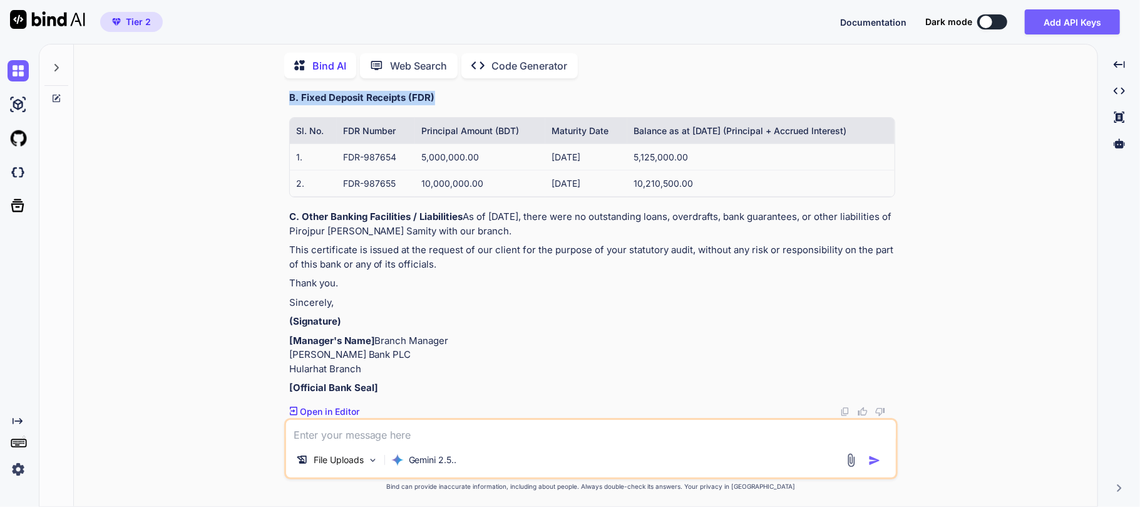
scroll to position [642, 0]
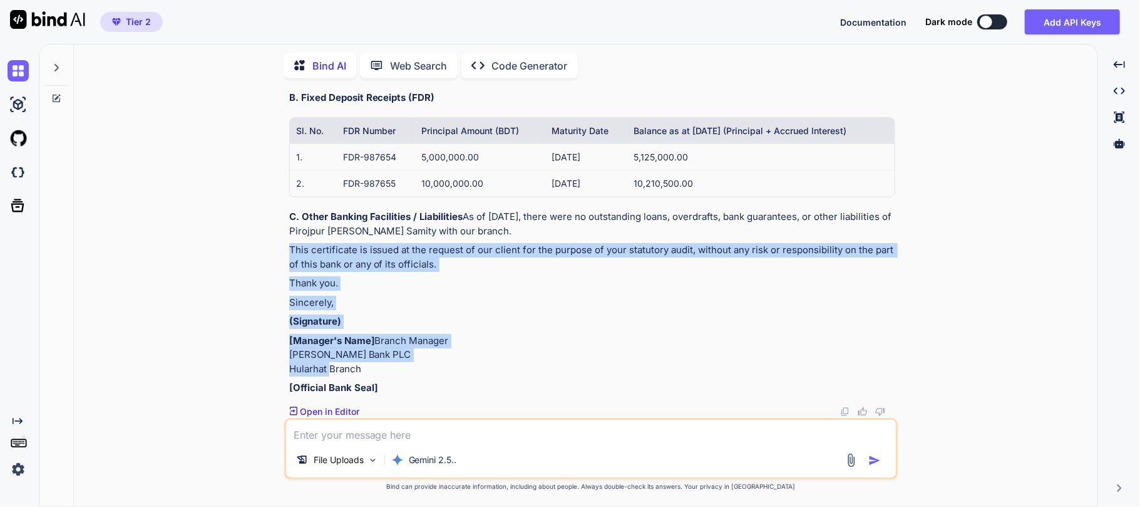
drag, startPoint x: 289, startPoint y: 234, endPoint x: 372, endPoint y: 370, distance: 159.4
click at [372, 370] on div "Of course. Based on the letter from the auditor, here is a bank certification l…" at bounding box center [592, 43] width 606 height 703
copy div "This certificate is issued at the request of our client for the purpose of your…"
